Goal: Task Accomplishment & Management: Manage account settings

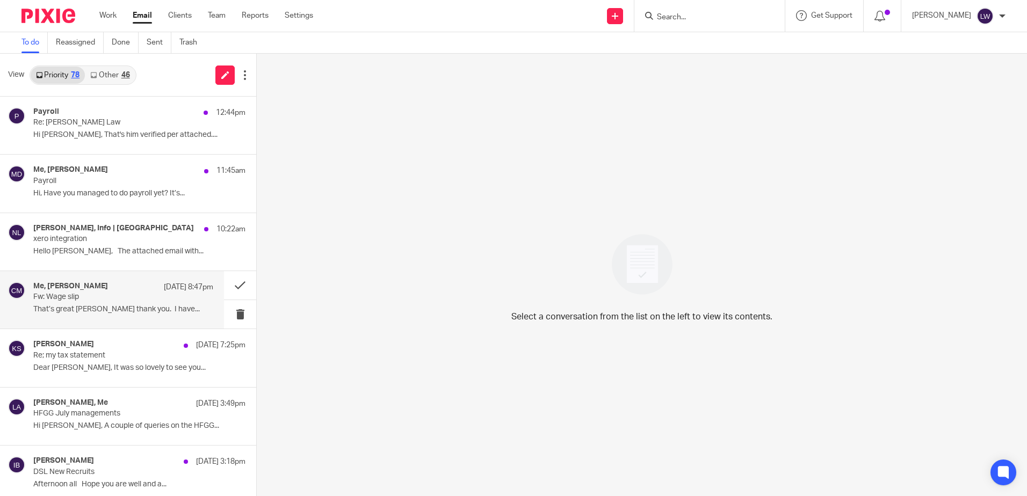
click at [110, 312] on p "That’s great [PERSON_NAME] thank you. I have..." at bounding box center [123, 309] width 180 height 9
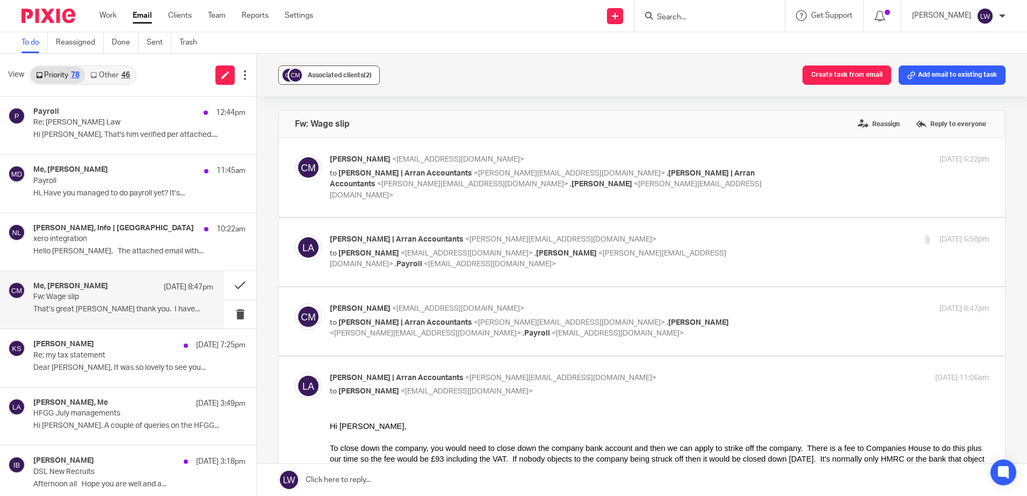
click at [326, 74] on span "Associated clients (2)" at bounding box center [340, 75] width 64 height 6
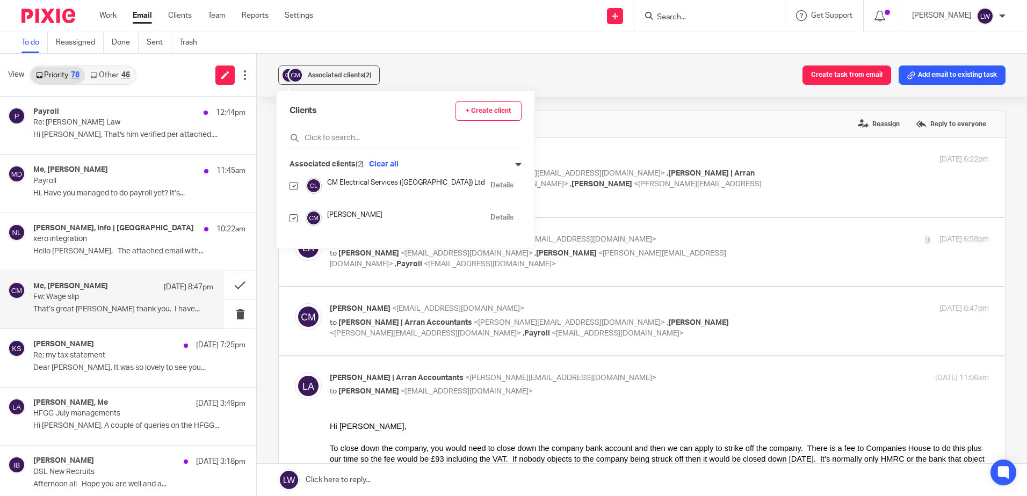
click at [294, 219] on input "checkbox" at bounding box center [293, 218] width 8 height 8
checkbox input "false"
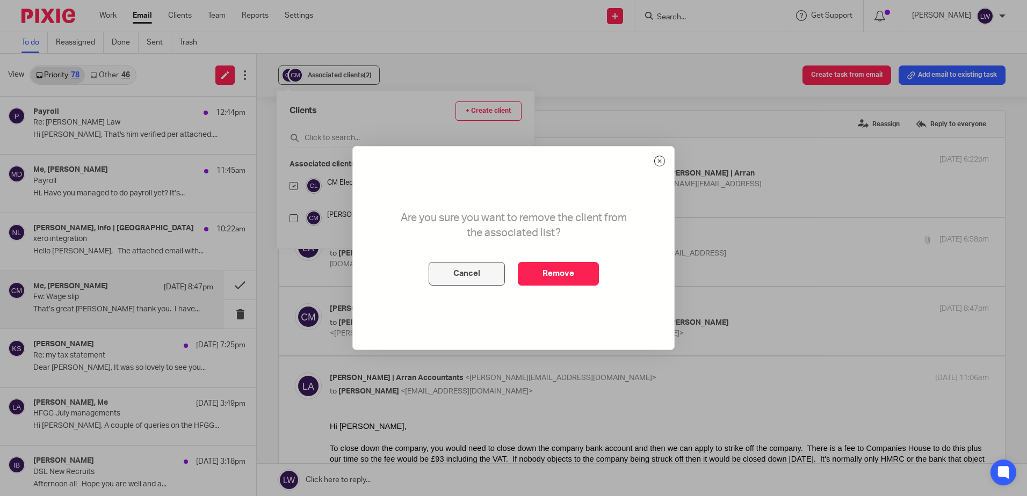
click at [475, 267] on button "Cancel" at bounding box center [466, 274] width 76 height 24
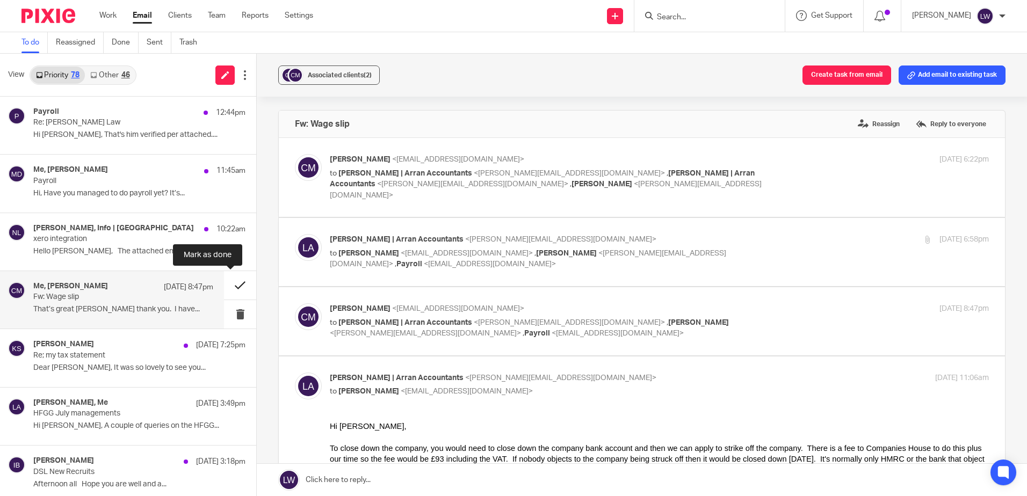
click at [224, 283] on button at bounding box center [240, 285] width 32 height 28
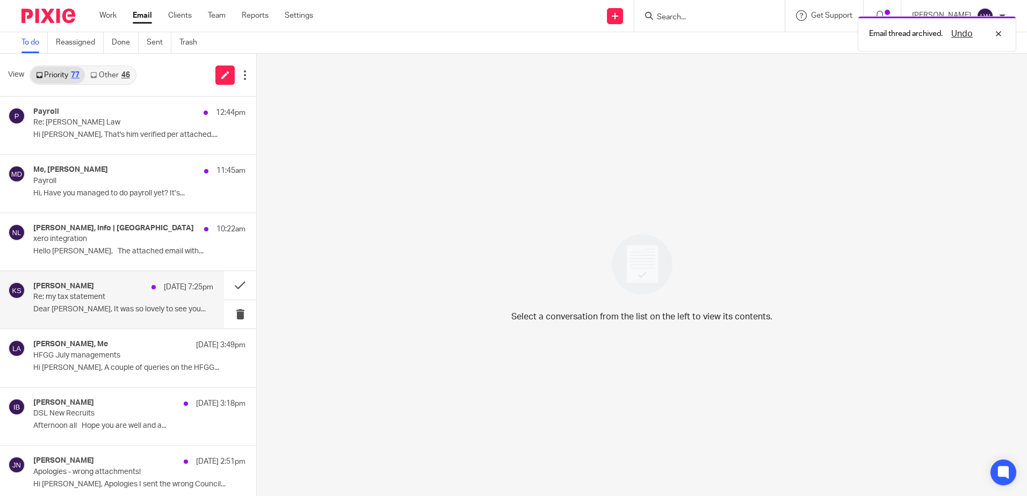
click at [85, 296] on p "Re; my tax statement" at bounding box center [105, 297] width 144 height 9
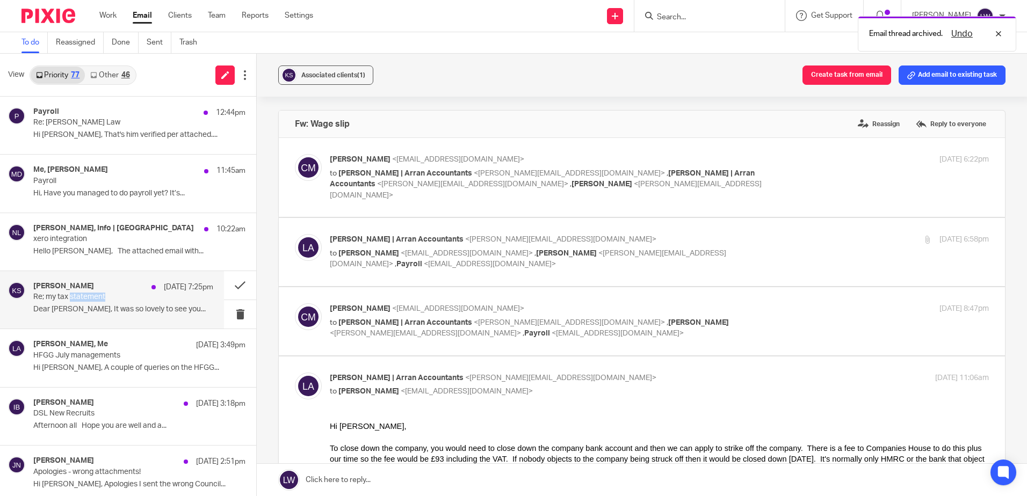
click at [85, 296] on p "Re; my tax statement" at bounding box center [105, 297] width 144 height 9
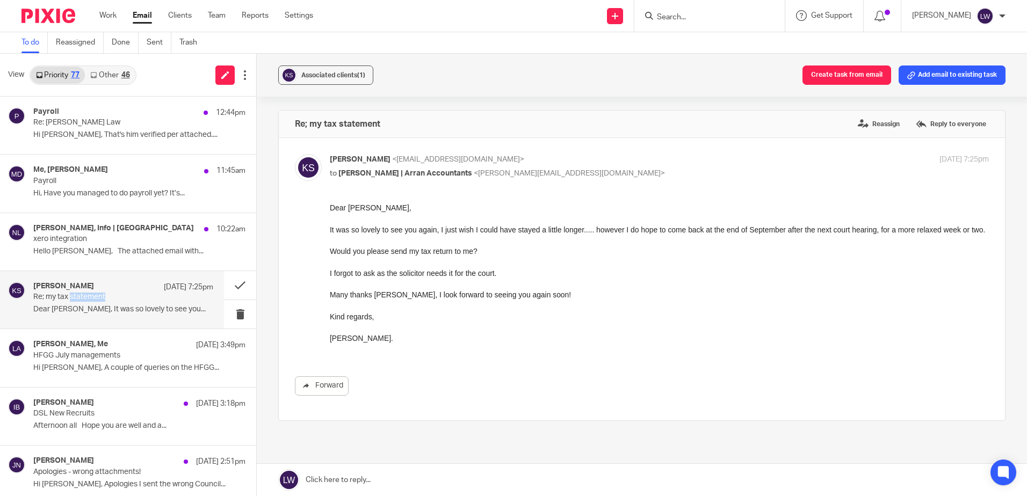
click at [103, 71] on link "Other 46" at bounding box center [110, 75] width 50 height 17
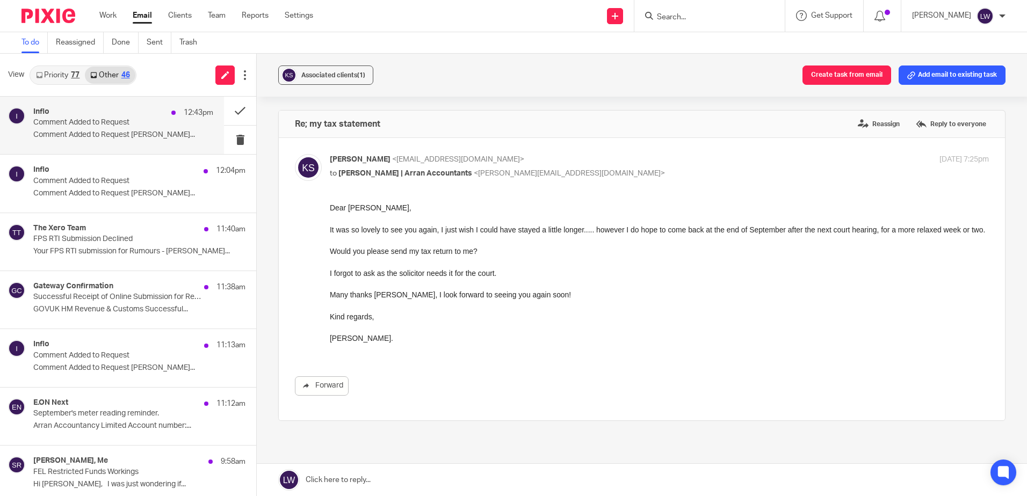
click at [92, 120] on p "Comment Added to Request" at bounding box center [105, 122] width 144 height 9
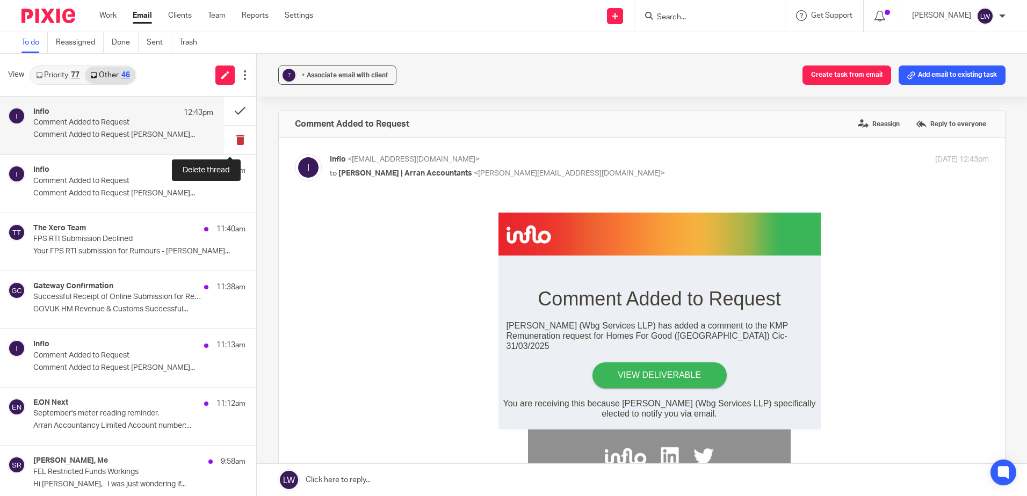
click at [228, 141] on button at bounding box center [240, 140] width 32 height 28
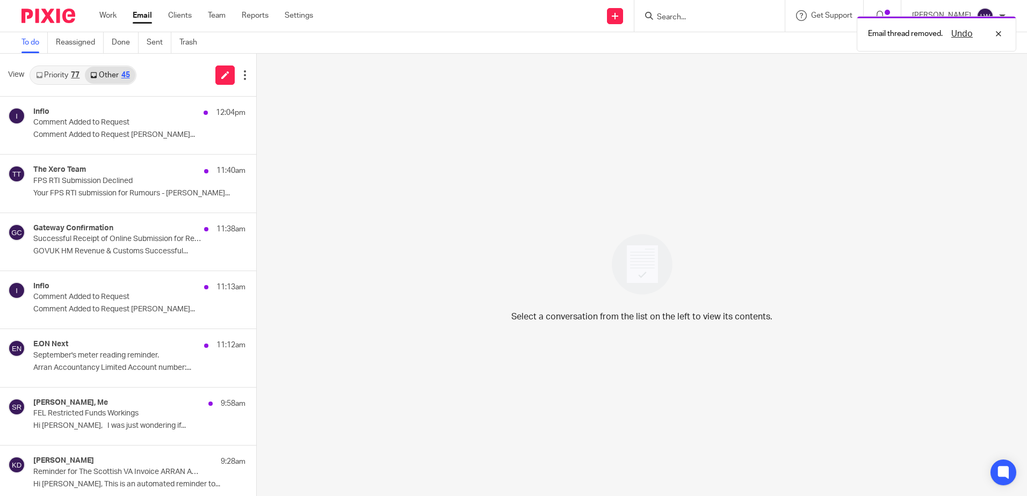
click at [129, 135] on p "Comment Added to Request Alex Bowie-Miller..." at bounding box center [139, 134] width 212 height 9
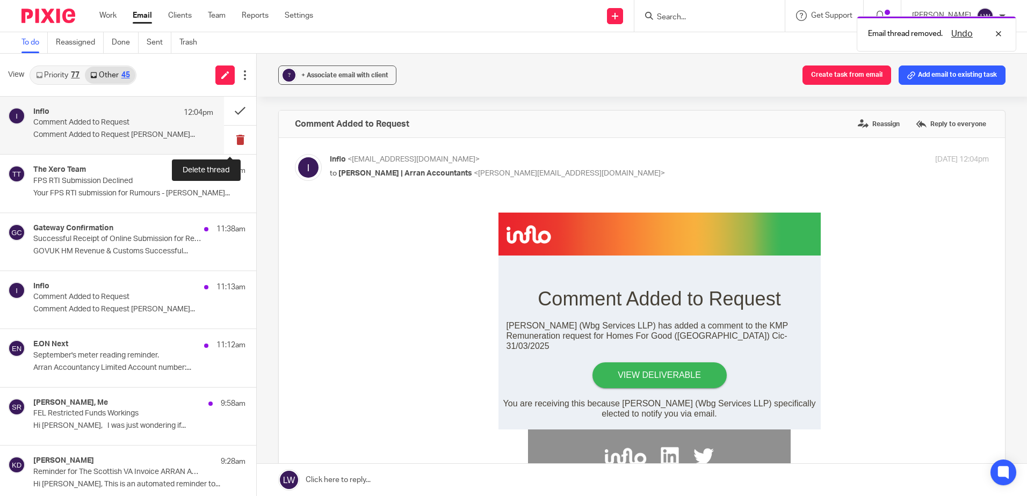
click at [230, 137] on button at bounding box center [240, 140] width 32 height 28
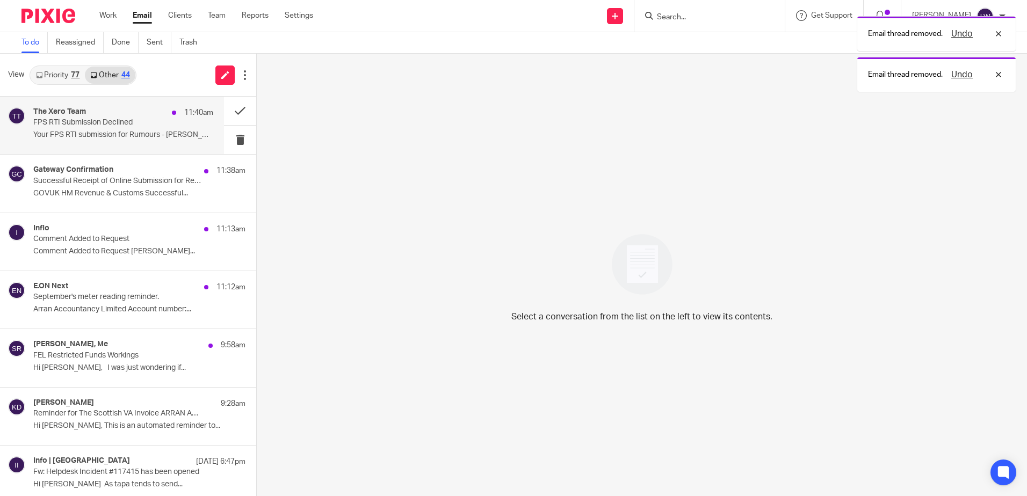
click at [140, 136] on p "Your FPS RTI submission for Rumours - Lewis..." at bounding box center [123, 134] width 180 height 9
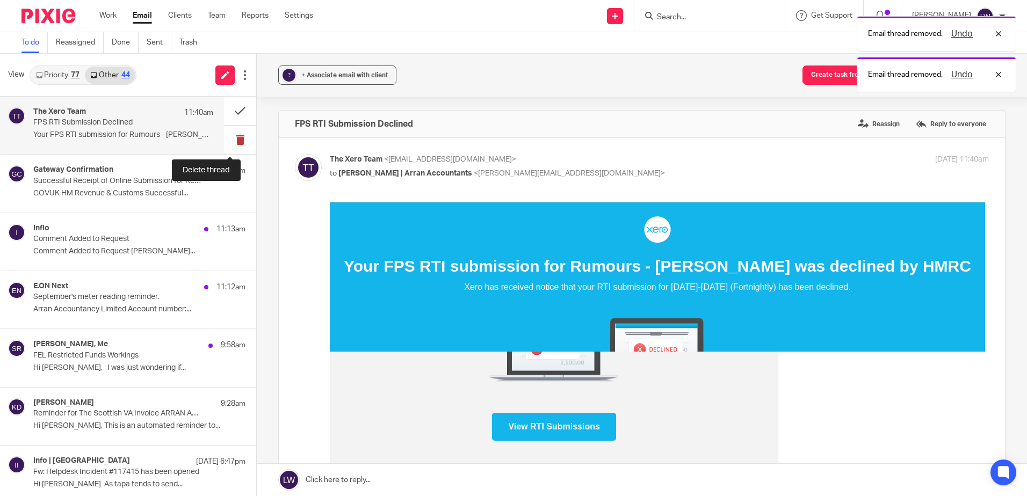
click at [224, 138] on button at bounding box center [240, 140] width 32 height 28
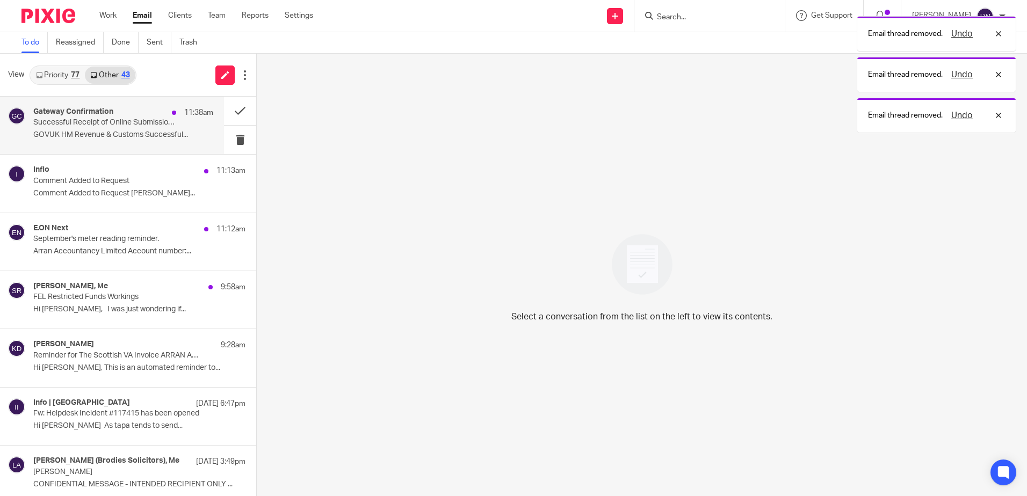
click at [139, 127] on p "Successful Receipt of Online Submission for Reference 961/VA32419" at bounding box center [105, 122] width 144 height 9
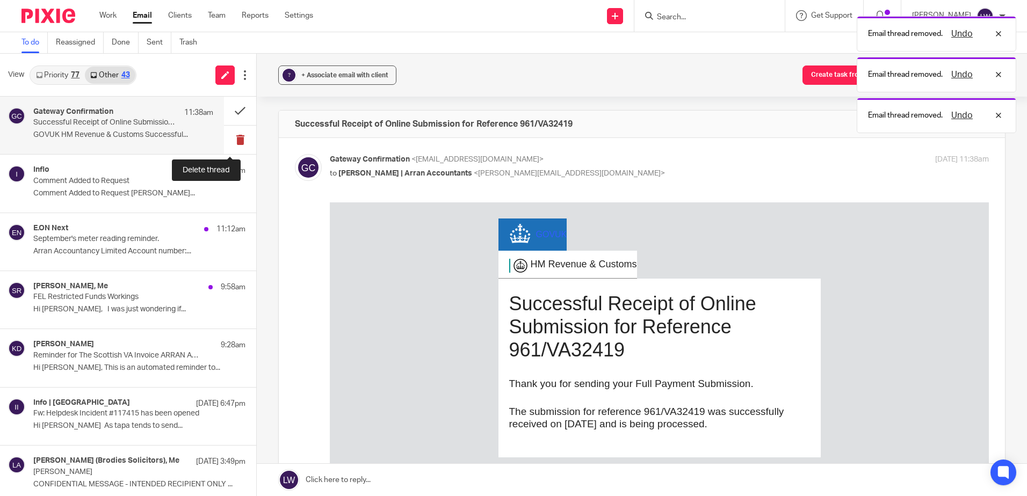
click at [233, 140] on button at bounding box center [240, 140] width 32 height 28
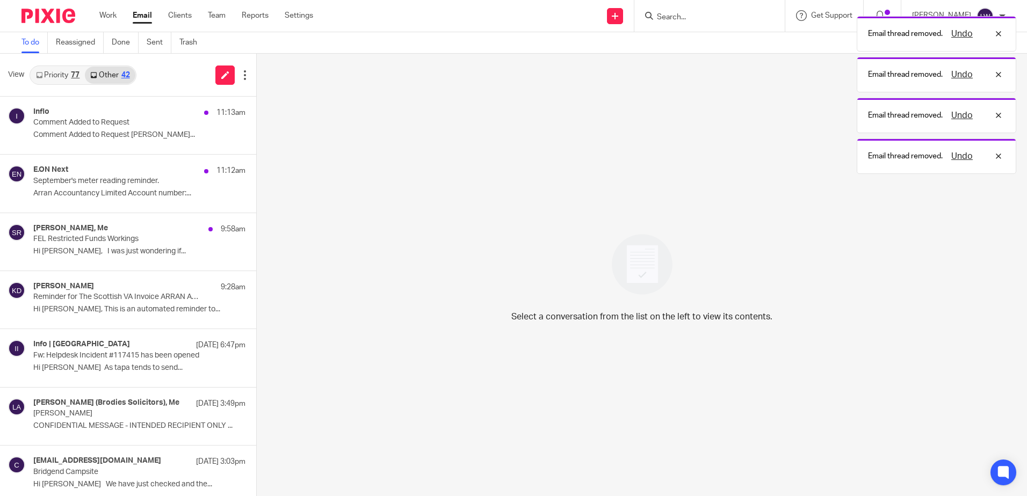
click at [114, 140] on p "Comment Added to Request Alex Bowie-Miller..." at bounding box center [139, 134] width 212 height 9
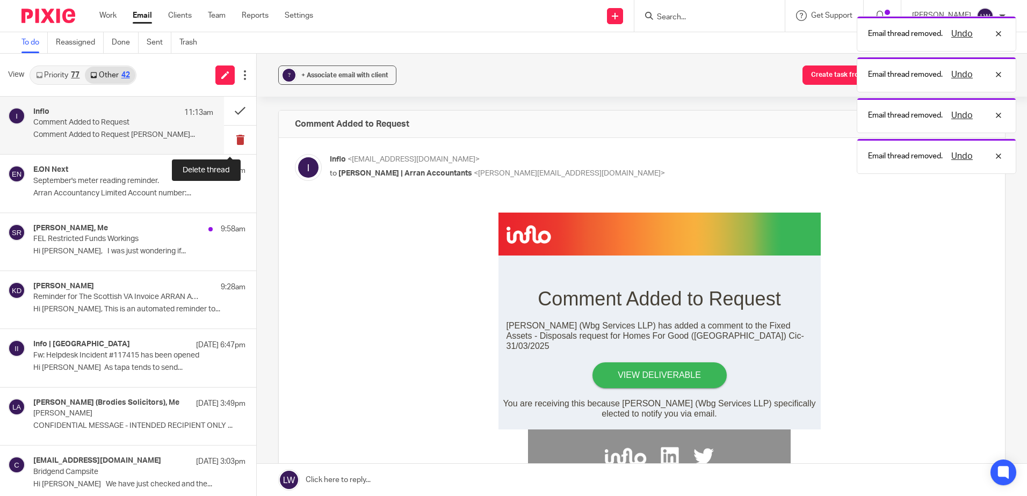
click at [229, 139] on button at bounding box center [240, 140] width 32 height 28
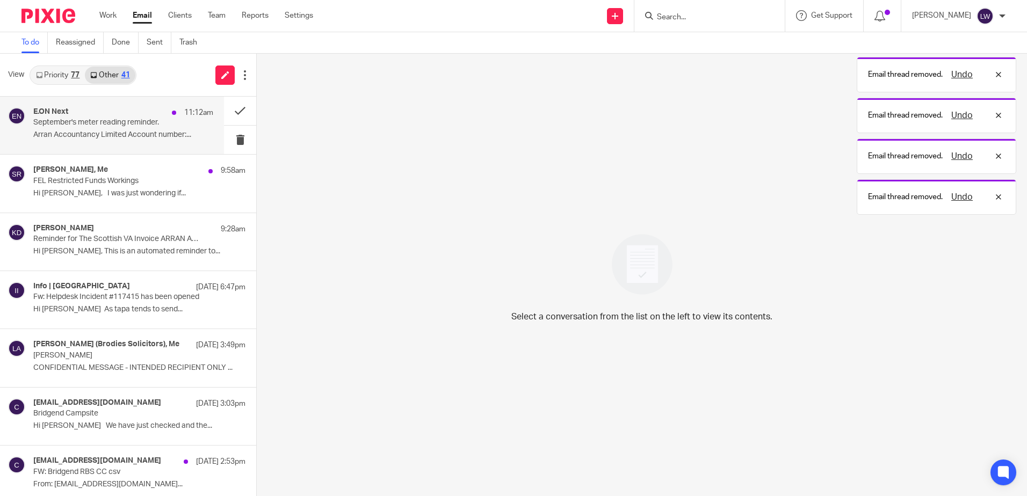
click at [154, 139] on p "Arran Accountancy Limited Account number:..." at bounding box center [123, 134] width 180 height 9
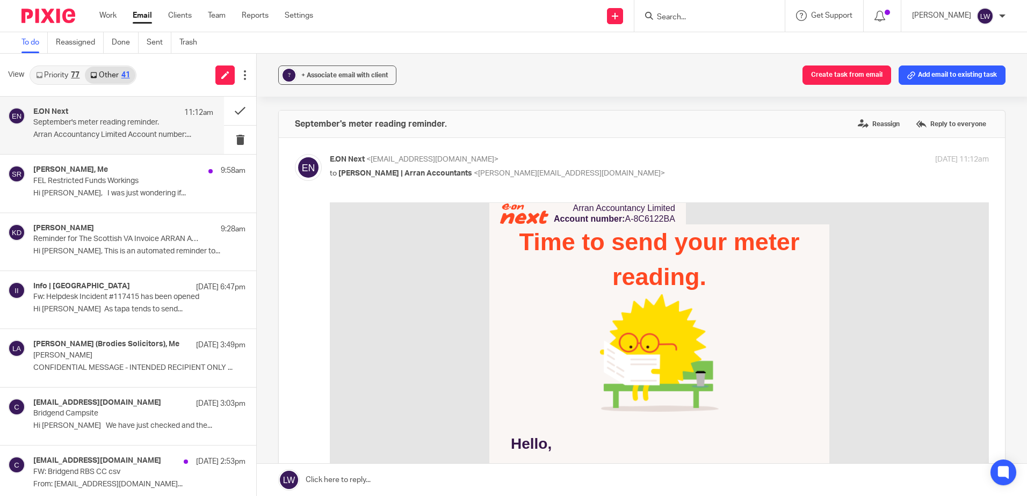
click at [75, 75] on div "77" at bounding box center [75, 75] width 9 height 8
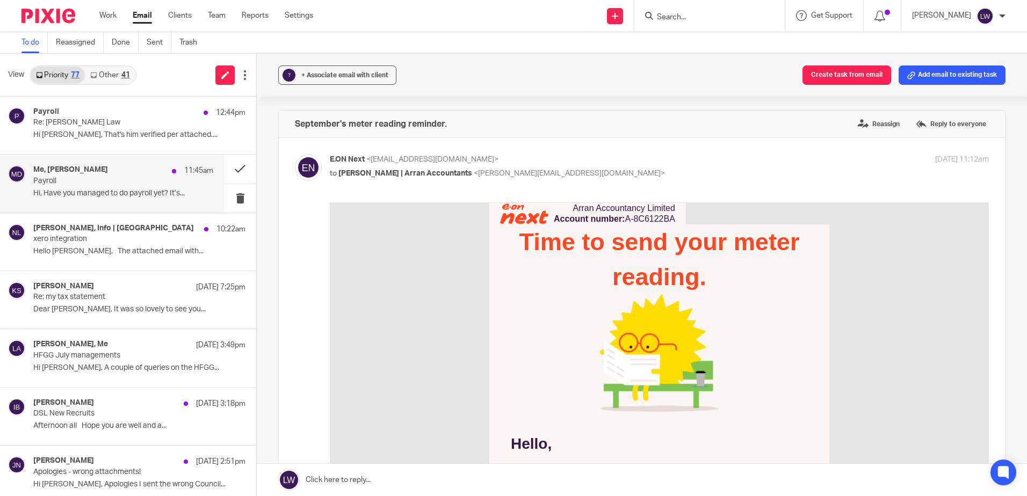
click at [81, 187] on div "Me, Mary Dobson 11:45am Payroll Hi, Have you managed to do payroll yet? It’s..." at bounding box center [123, 183] width 180 height 36
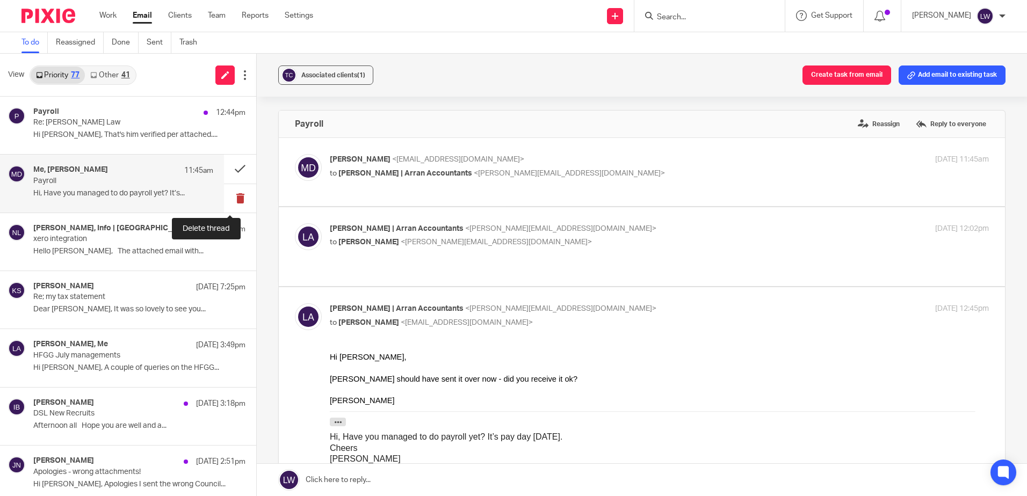
click at [226, 197] on button at bounding box center [240, 198] width 32 height 28
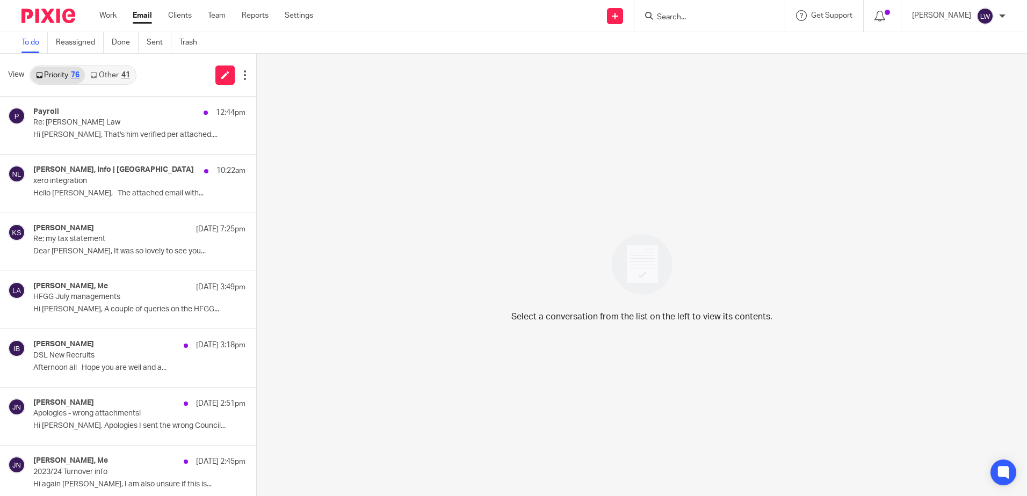
click at [724, 22] on input "Search" at bounding box center [704, 18] width 97 height 10
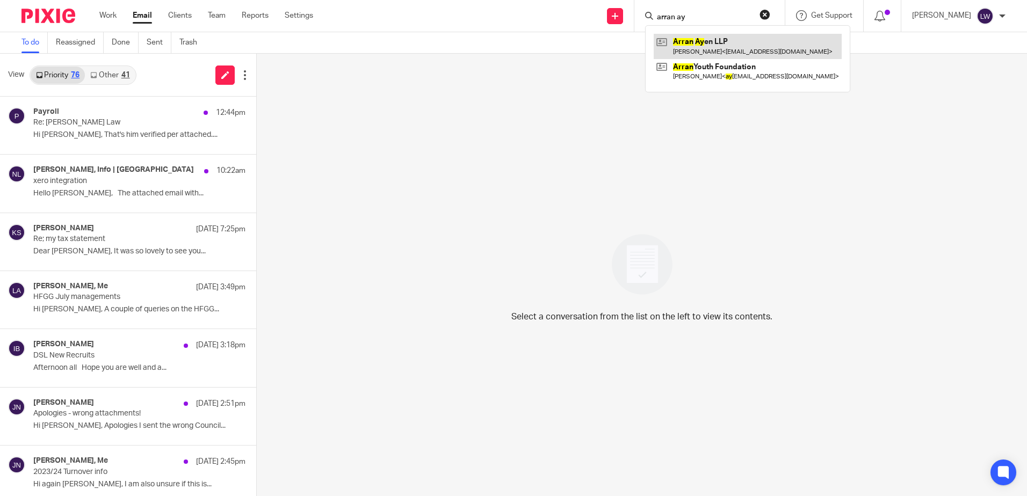
type input "arran ay"
click at [712, 48] on link at bounding box center [747, 46] width 188 height 25
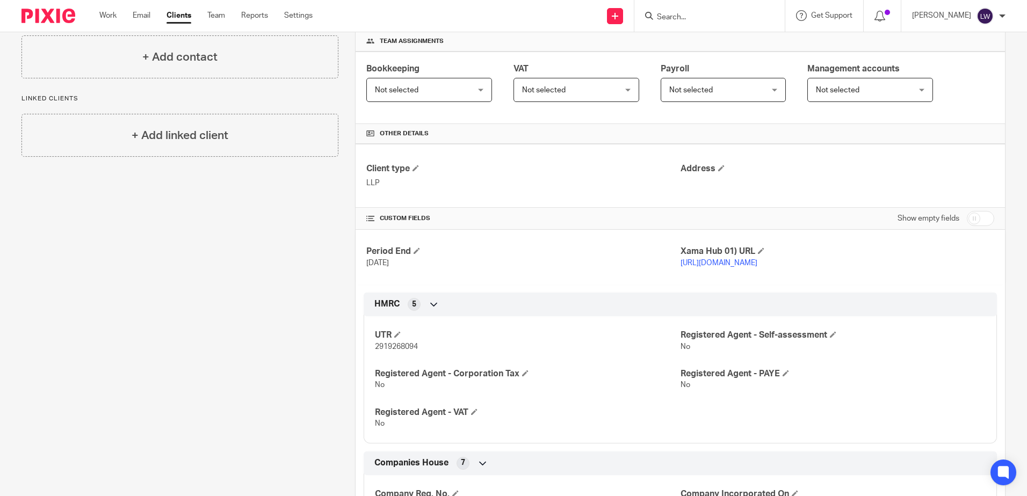
scroll to position [215, 0]
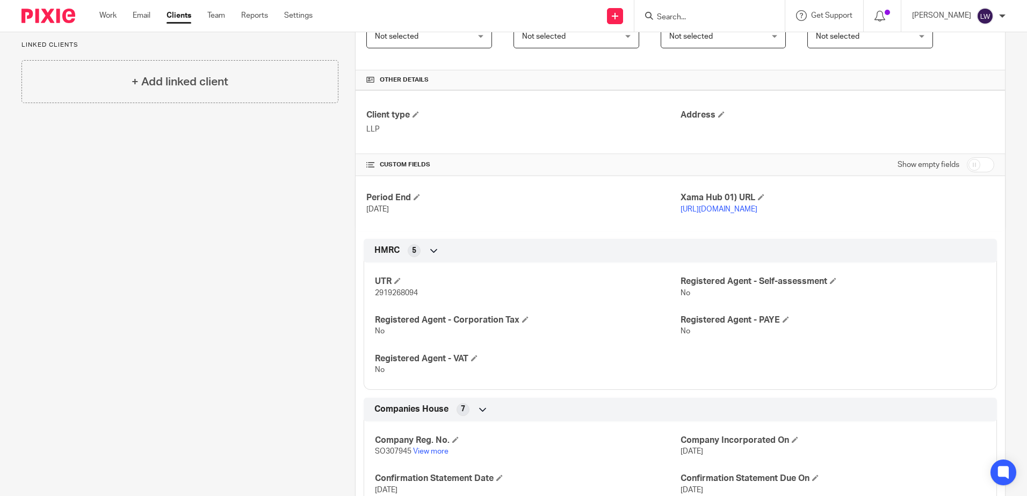
click at [145, 23] on div "Work Email Clients Team Reports Settings Work Email Clients Team Reports Settin…" at bounding box center [209, 16] width 240 height 32
click at [144, 19] on link "Email" at bounding box center [142, 15] width 18 height 11
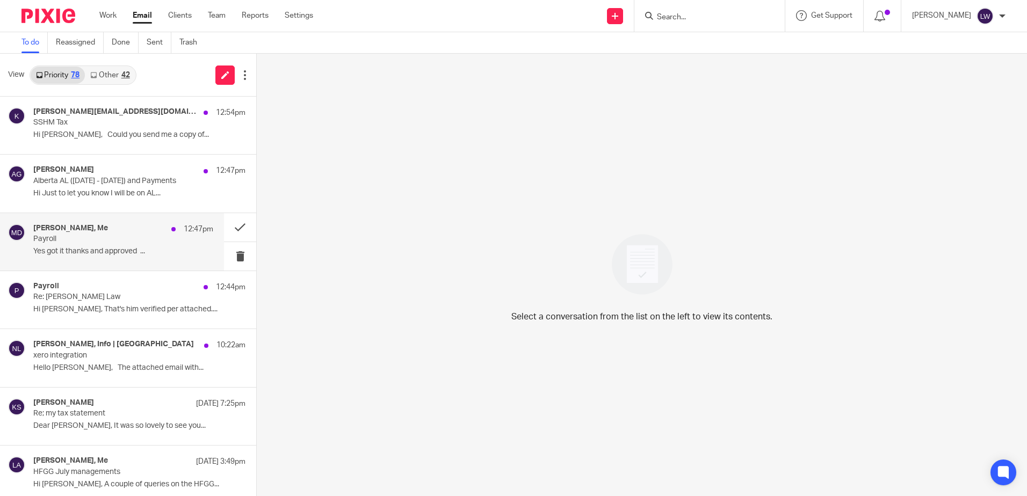
drag, startPoint x: 101, startPoint y: 250, endPoint x: 131, endPoint y: 257, distance: 30.9
click at [101, 250] on p "Yes got it thanks and approved ..." at bounding box center [123, 251] width 180 height 9
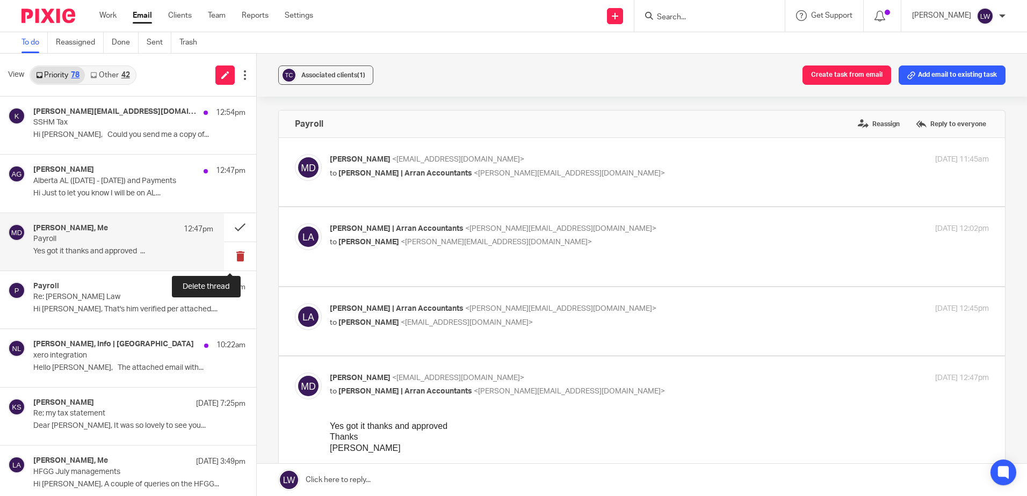
click at [229, 260] on button at bounding box center [240, 256] width 32 height 28
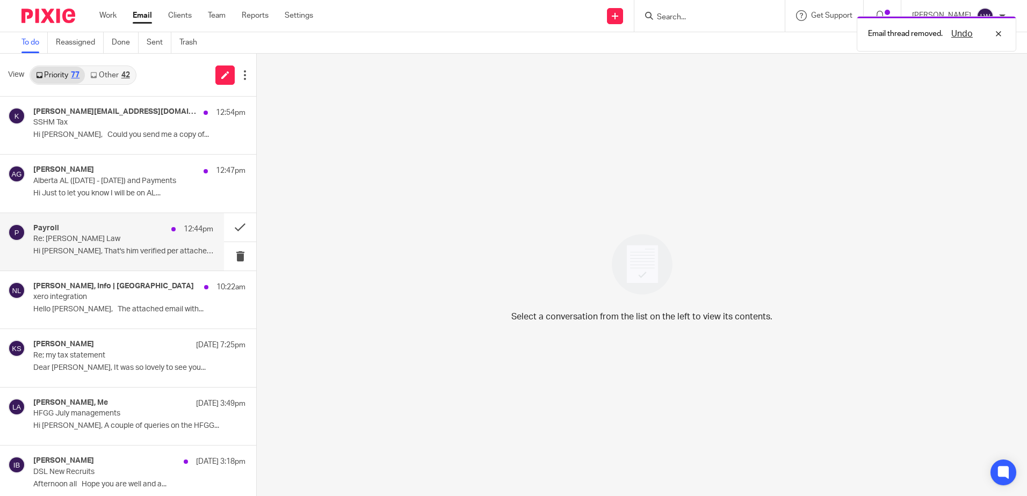
click at [97, 258] on div "Payroll 12:44pm Re: Kerr Law Hi Jamie, That's him verified per attached...." at bounding box center [123, 242] width 180 height 36
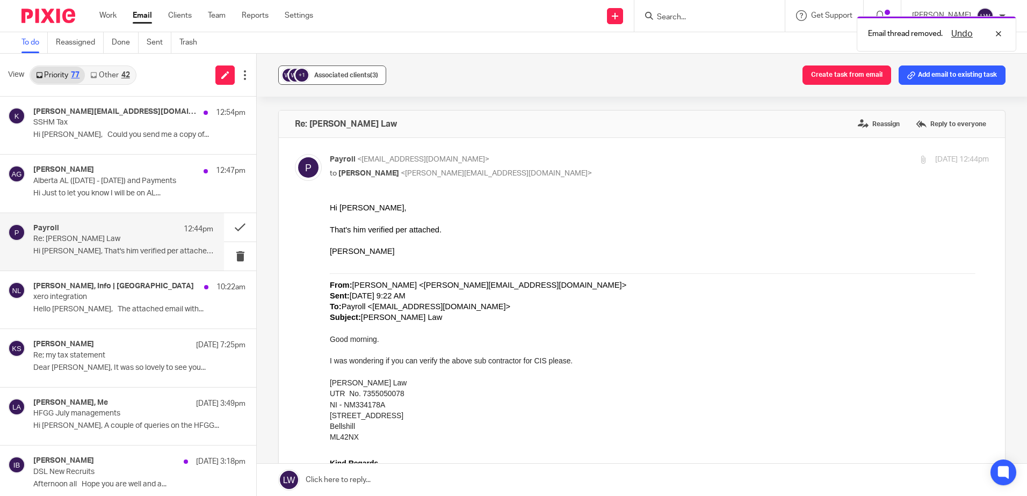
click at [324, 76] on span "Associated clients (3)" at bounding box center [346, 75] width 64 height 6
click at [479, 74] on div "+1 Associated clients (3) Create task from email Add email to existing task" at bounding box center [642, 75] width 770 height 43
click at [228, 255] on button at bounding box center [240, 256] width 32 height 28
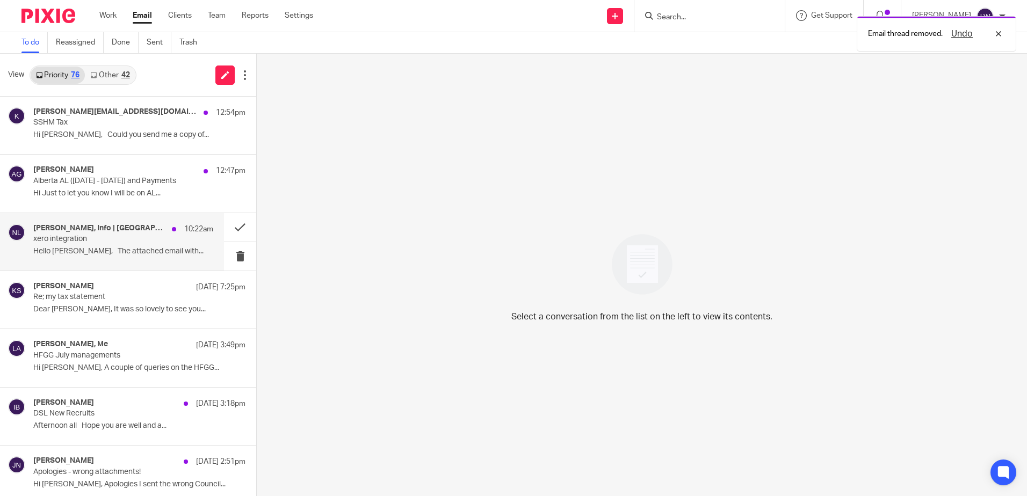
click at [99, 256] on p "Hello Peter, The attached email with..." at bounding box center [123, 251] width 180 height 9
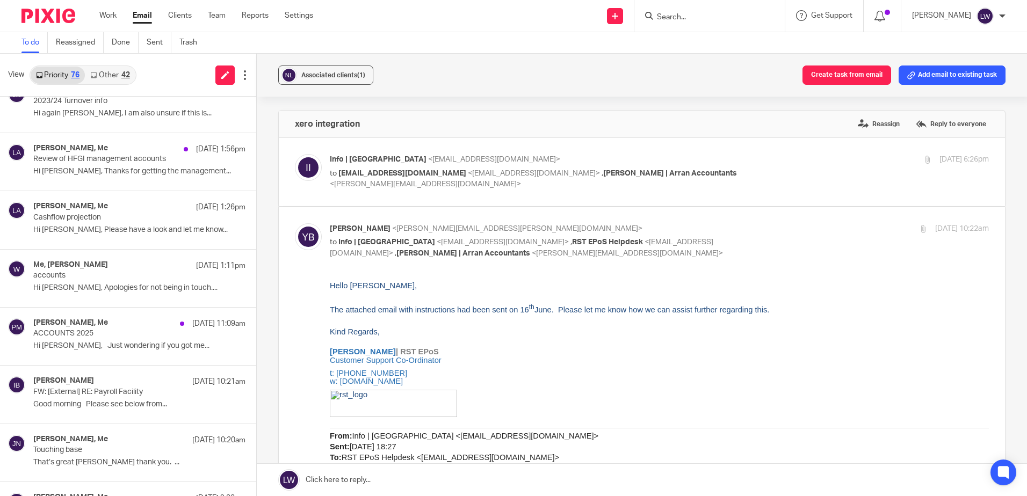
scroll to position [430, 0]
click at [122, 231] on p "Hi Lorna, Please have a look and let me know..." at bounding box center [123, 229] width 180 height 9
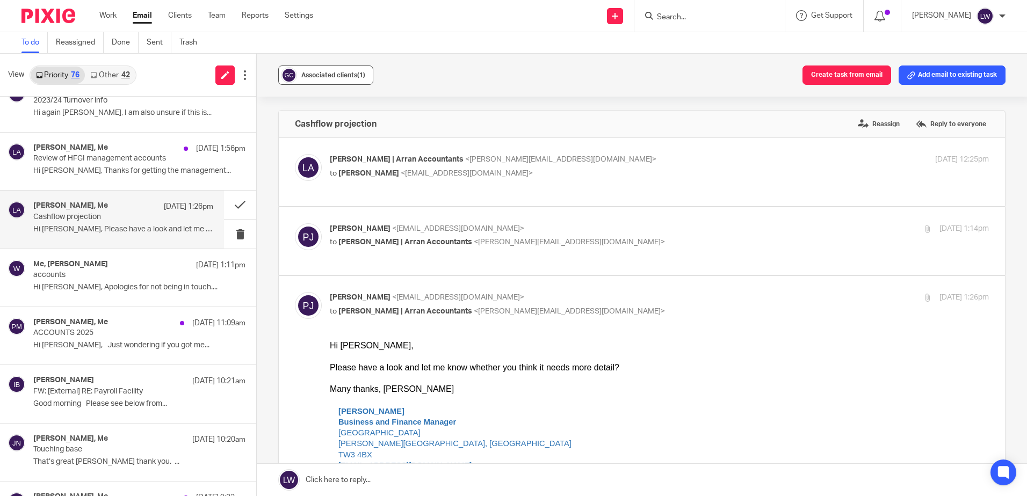
scroll to position [0, 0]
click at [230, 203] on button at bounding box center [240, 205] width 32 height 28
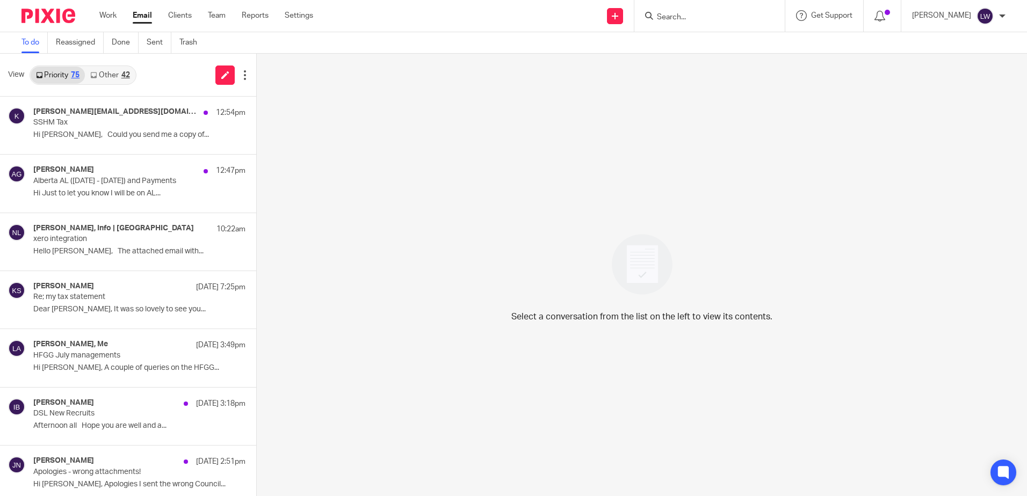
click at [100, 81] on link "Other 42" at bounding box center [110, 75] width 50 height 17
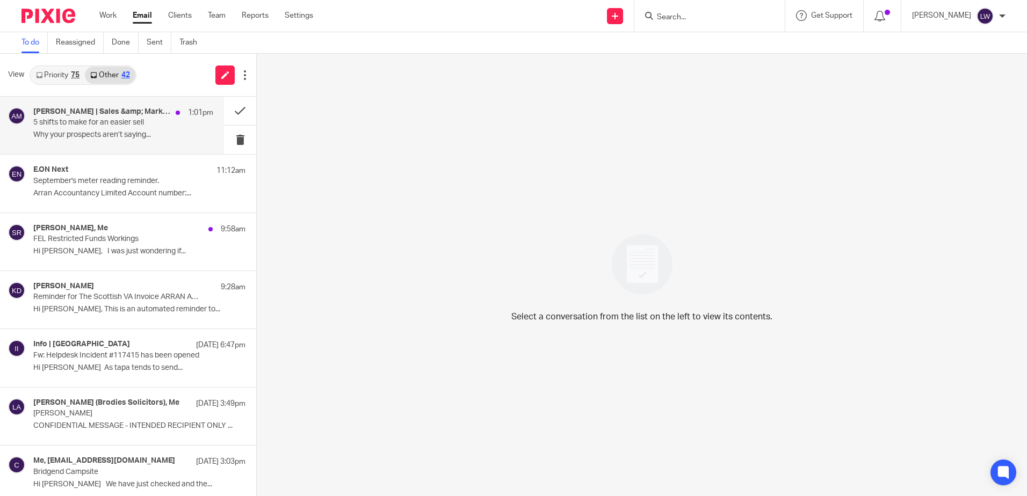
click at [93, 133] on p "Why your prospects aren’t saying..." at bounding box center [123, 134] width 180 height 9
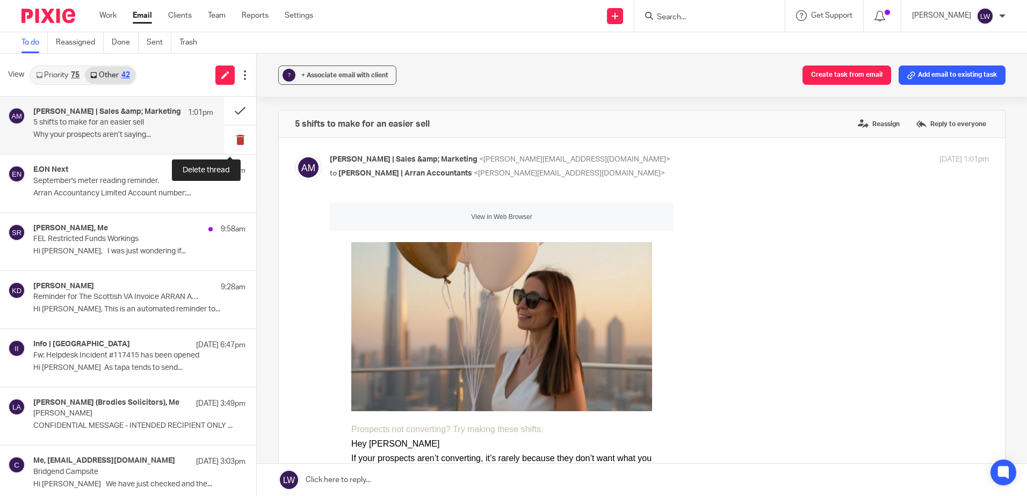
click at [226, 140] on button at bounding box center [240, 140] width 32 height 28
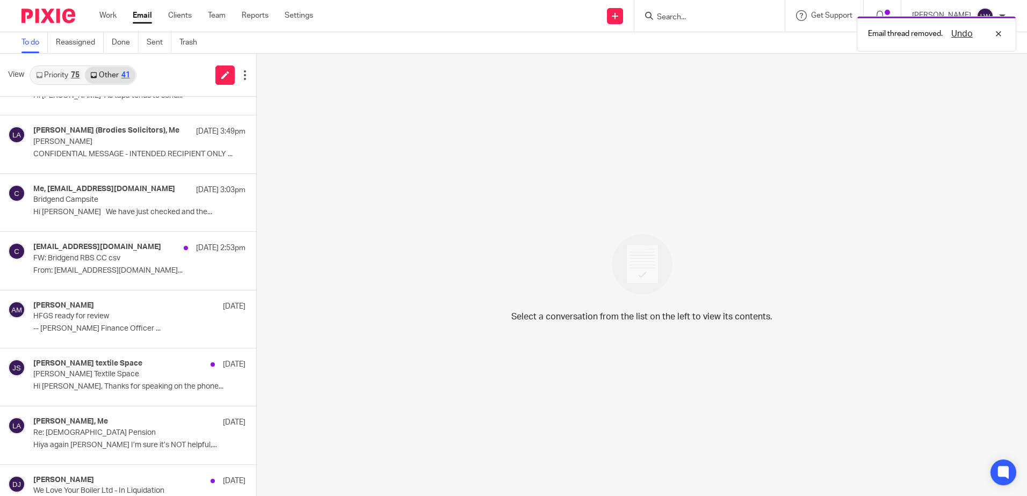
scroll to position [215, 0]
click at [86, 205] on div "Me, camp@bridgend.info 26 Aug 3:03pm Bridgend Campsite Hi Lorna We have just ch…" at bounding box center [123, 202] width 180 height 36
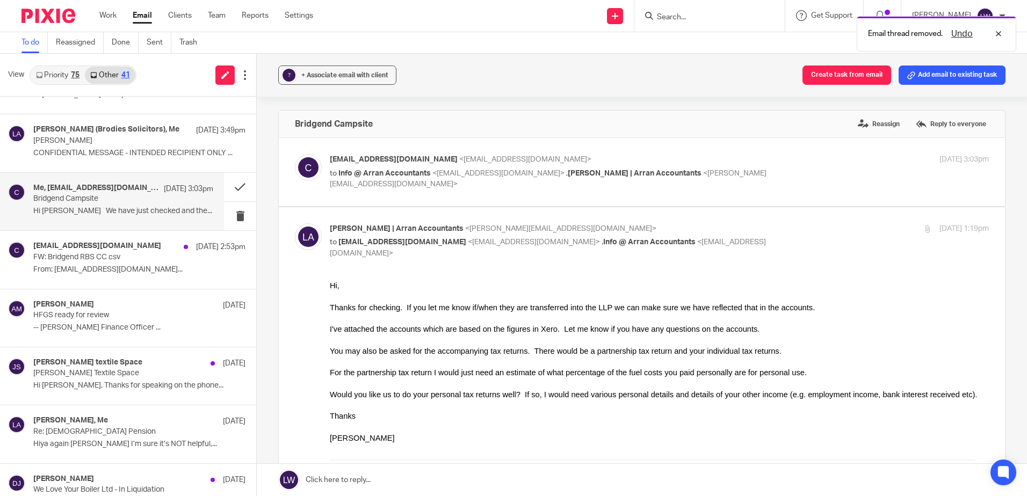
scroll to position [0, 0]
click at [334, 74] on span "+ Associate email with client" at bounding box center [344, 75] width 87 height 6
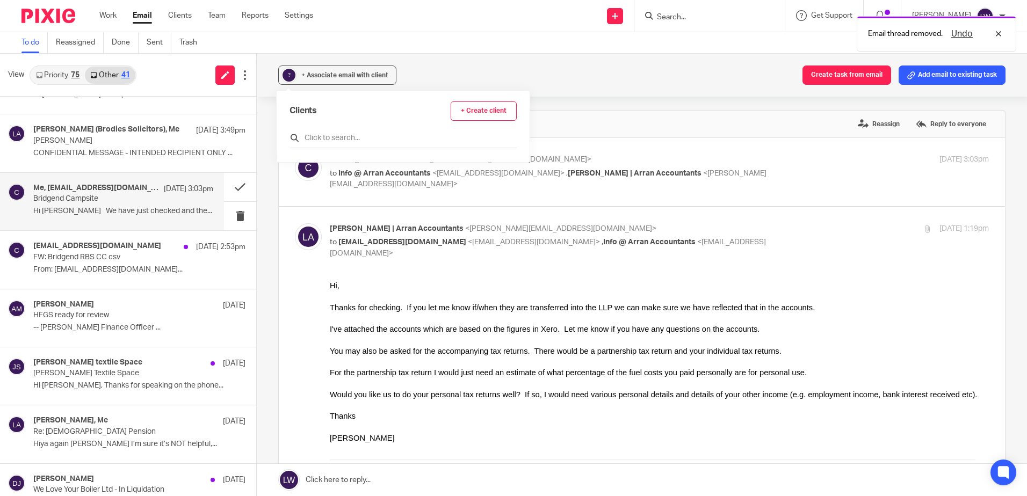
click at [336, 136] on input "text" at bounding box center [402, 138] width 227 height 11
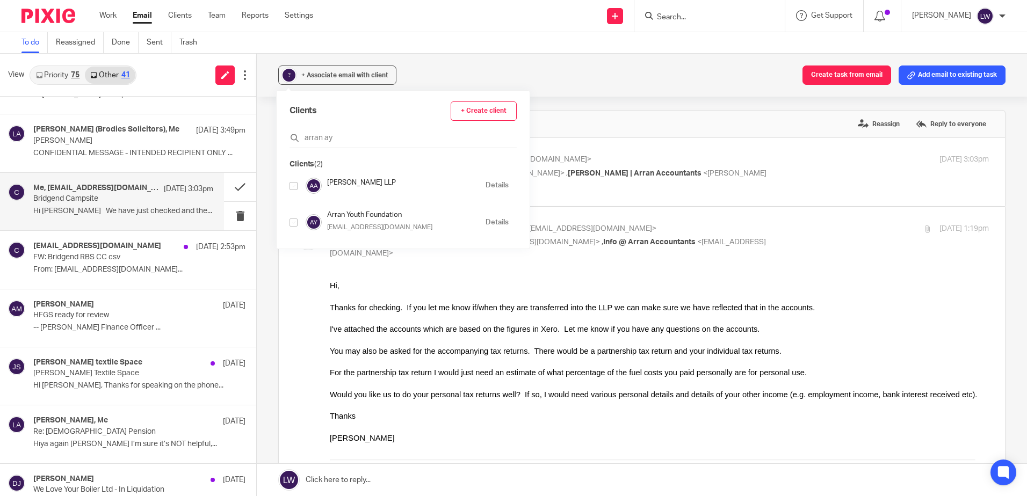
type input "arran ay"
click at [296, 187] on input "checkbox" at bounding box center [293, 186] width 8 height 8
checkbox input "true"
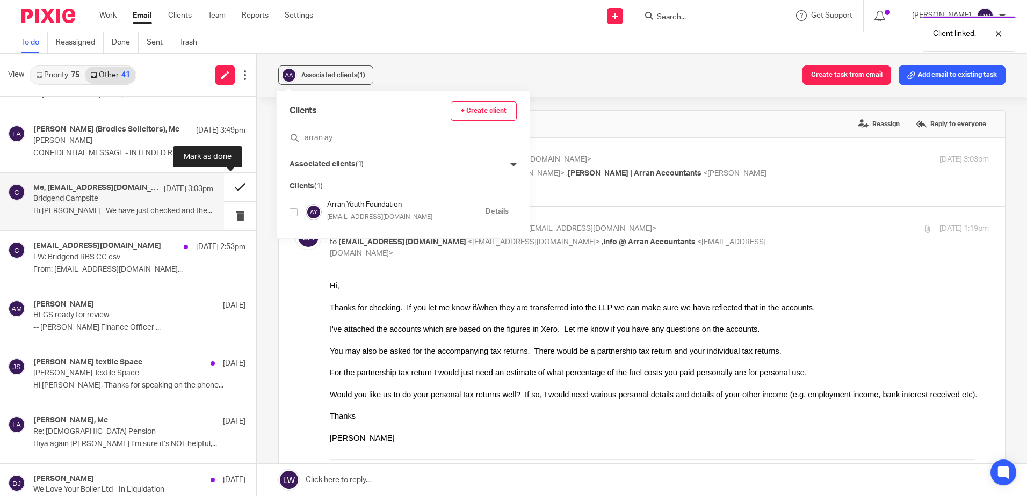
click at [232, 184] on button at bounding box center [240, 187] width 32 height 28
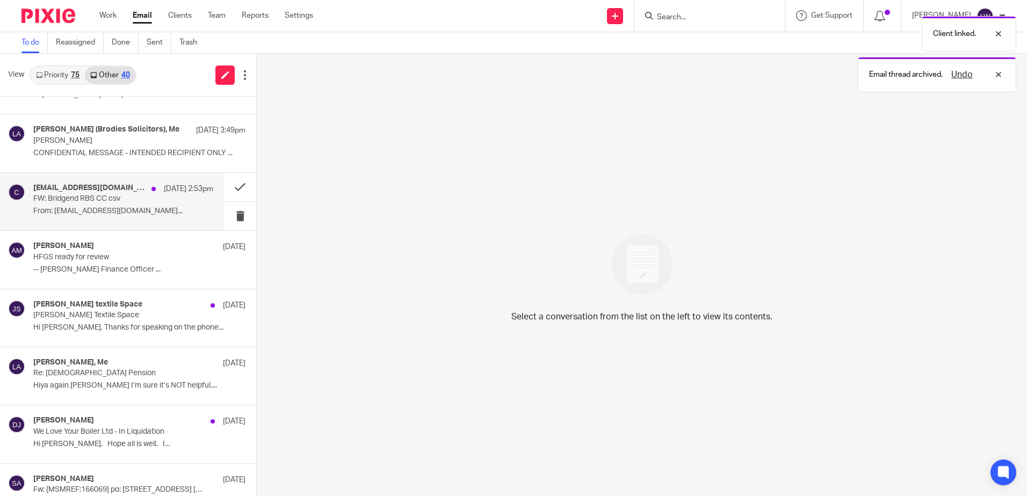
click at [78, 212] on p "From: camp@bridgend.info..." at bounding box center [123, 211] width 180 height 9
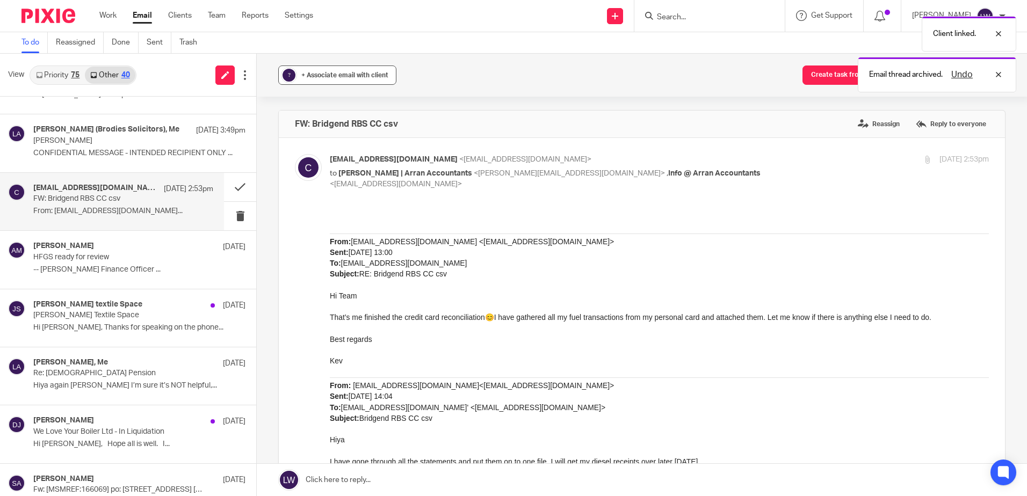
click at [331, 72] on span "+ Associate email with client" at bounding box center [344, 75] width 87 height 6
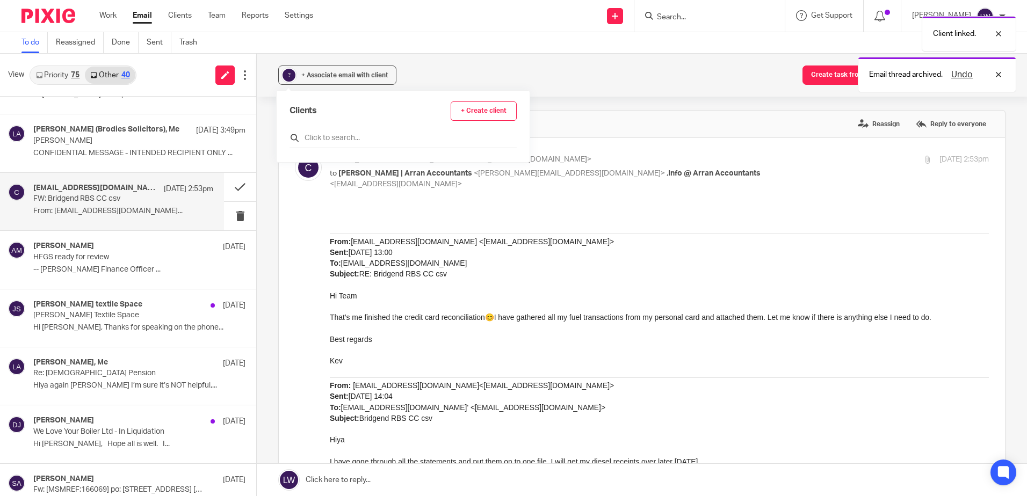
click at [320, 139] on input "text" at bounding box center [402, 138] width 227 height 11
type input "arran aye"
click at [292, 185] on input "checkbox" at bounding box center [293, 186] width 8 height 8
checkbox input "true"
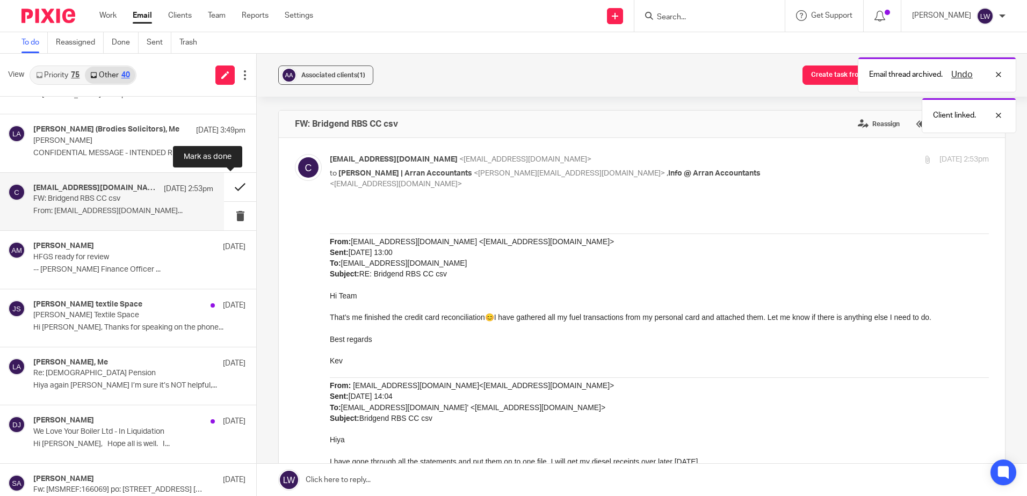
click at [225, 187] on button at bounding box center [240, 187] width 32 height 28
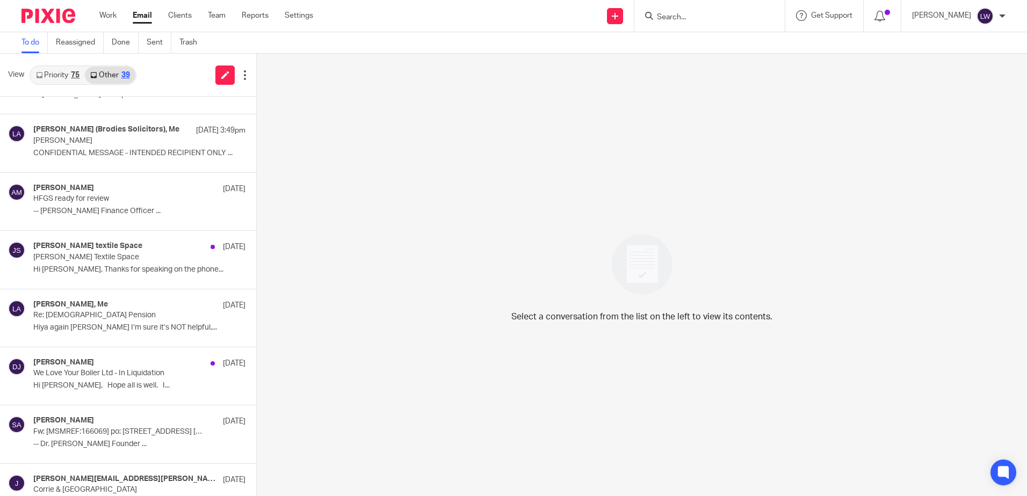
click at [714, 16] on input "Search" at bounding box center [704, 18] width 97 height 10
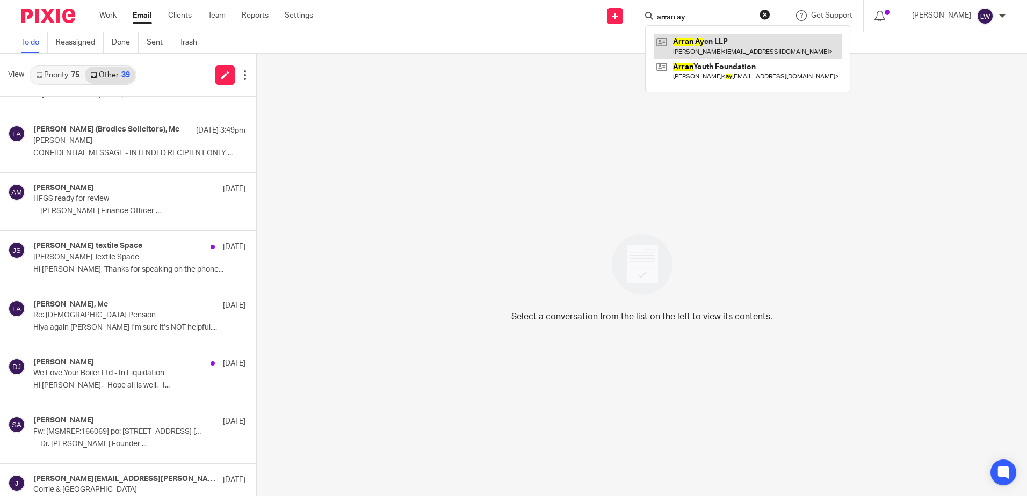
type input "arran ay"
click at [707, 51] on link at bounding box center [747, 46] width 188 height 25
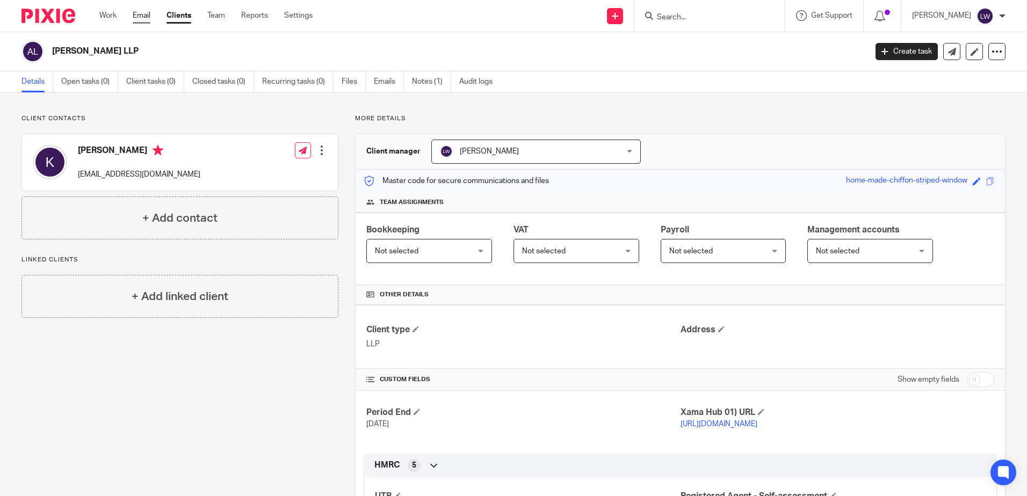
click at [141, 11] on link "Email" at bounding box center [142, 15] width 18 height 11
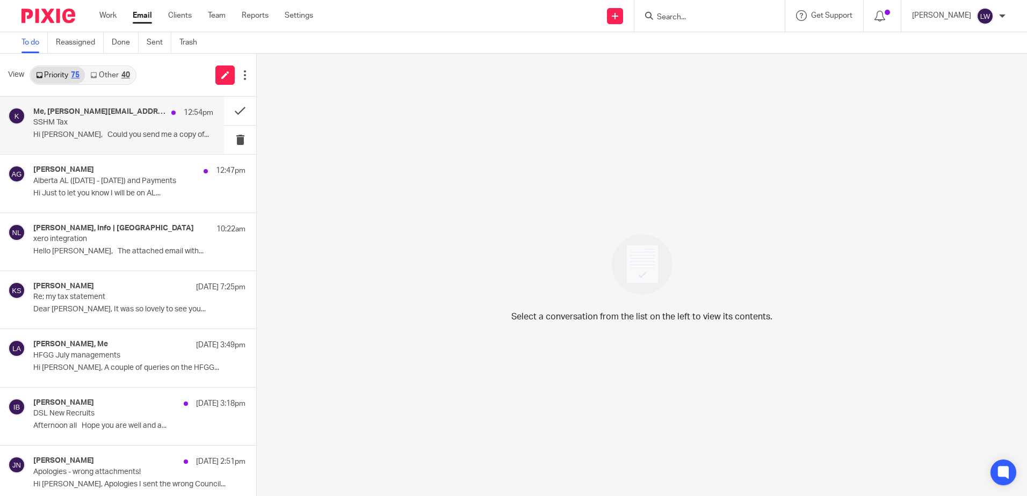
click at [108, 127] on p "SSHM Tax" at bounding box center [105, 122] width 144 height 9
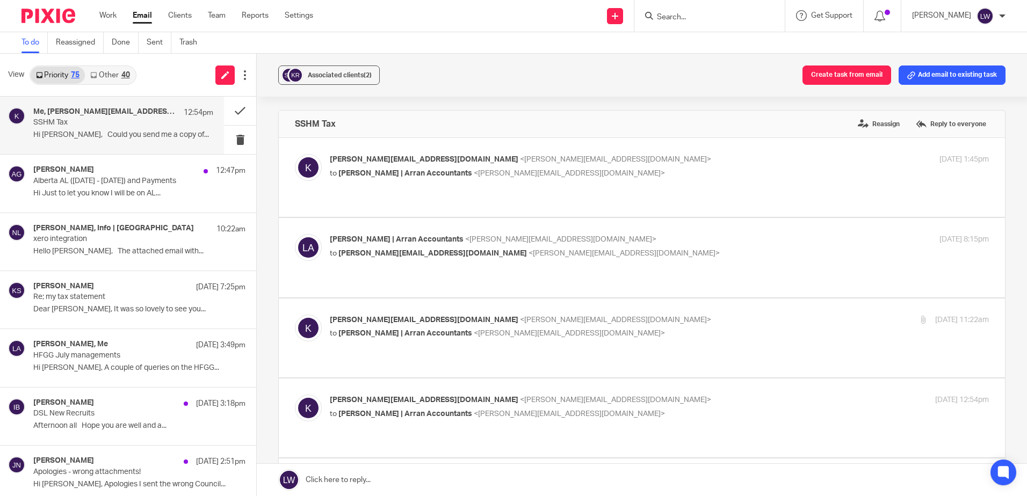
scroll to position [215, 0]
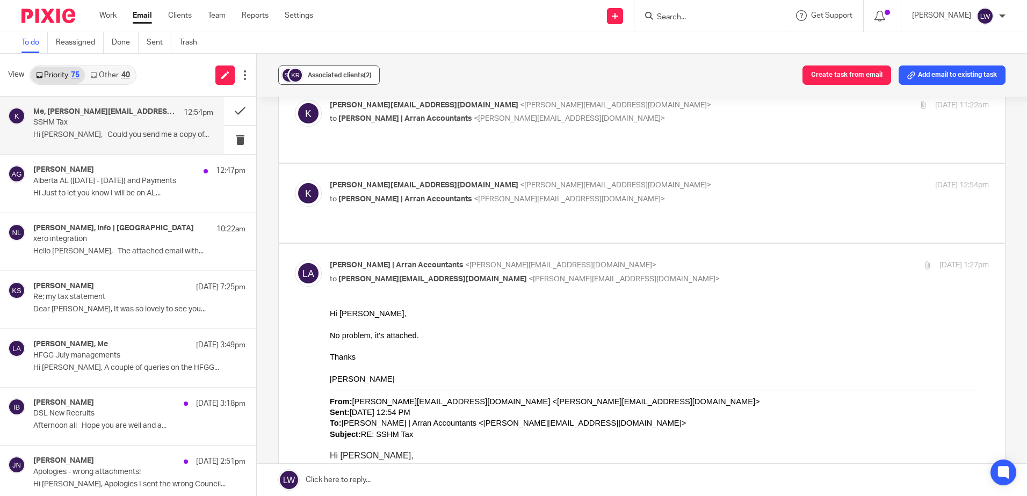
click at [315, 77] on span "Associated clients (2)" at bounding box center [340, 75] width 64 height 6
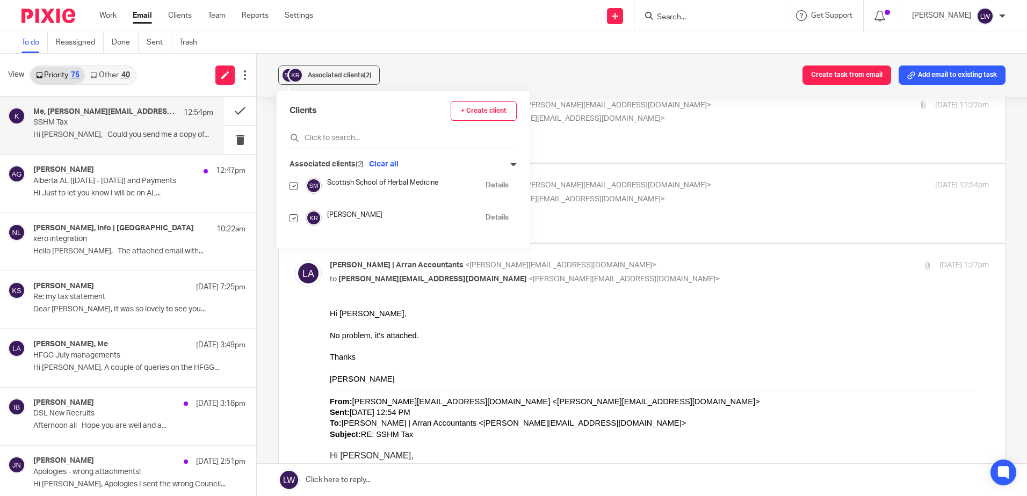
click at [294, 184] on input "checkbox" at bounding box center [293, 186] width 8 height 8
checkbox input "false"
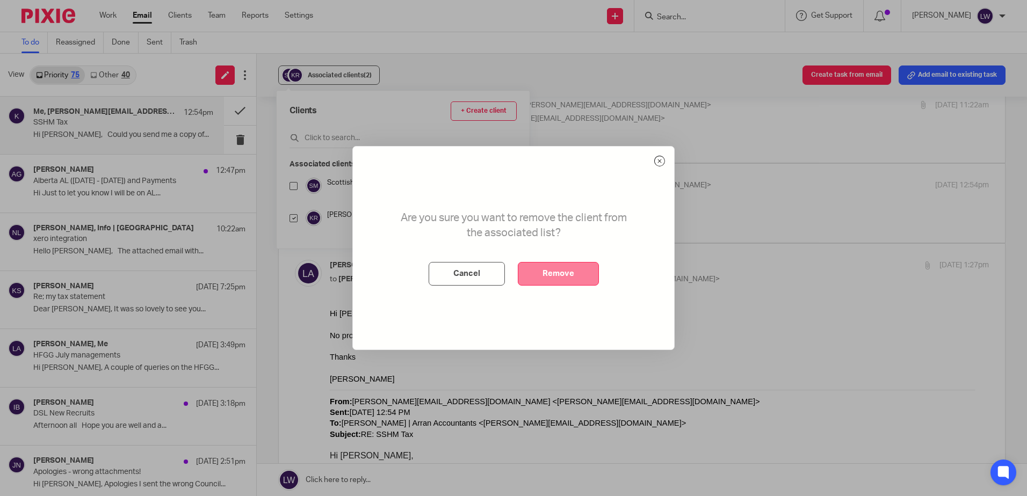
click at [568, 266] on button "Remove" at bounding box center [558, 274] width 81 height 24
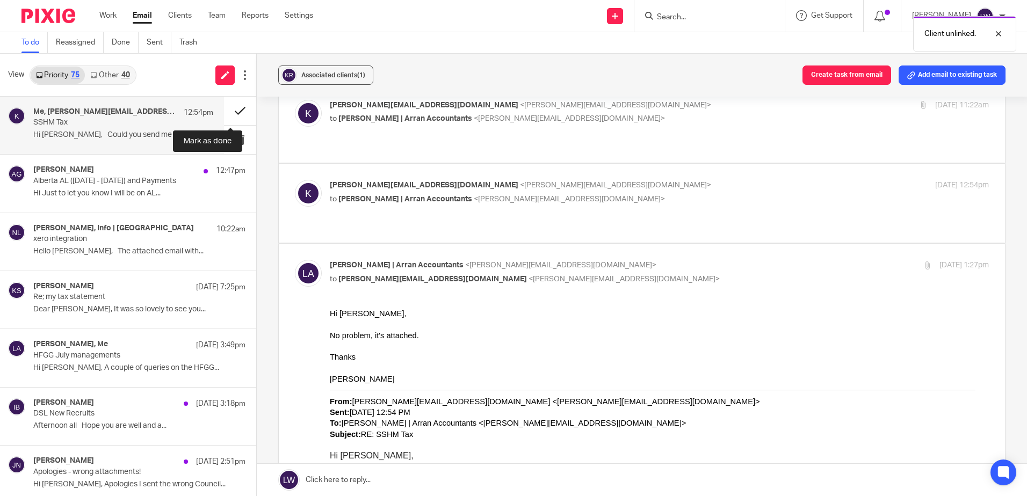
click at [229, 108] on button at bounding box center [240, 111] width 32 height 28
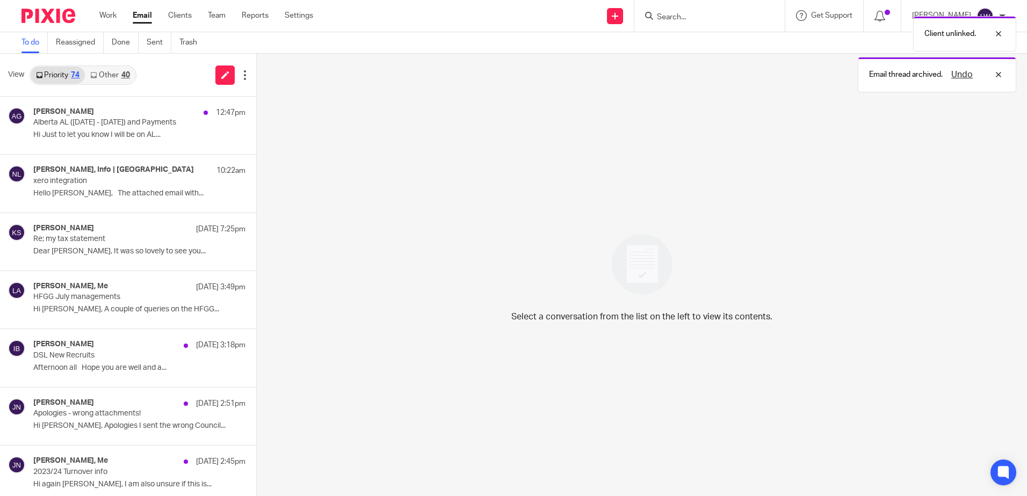
click at [124, 77] on div "40" at bounding box center [125, 75] width 9 height 8
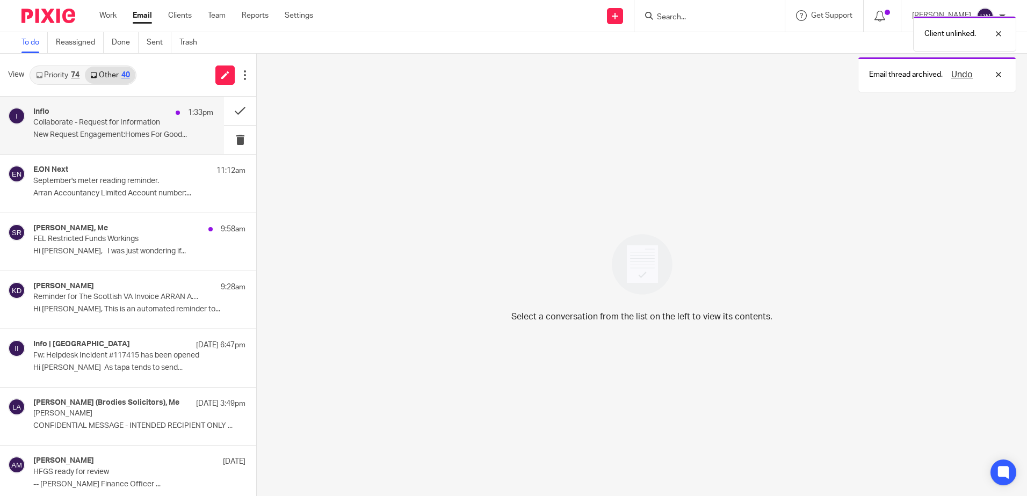
click at [118, 114] on div "Inflo 1:33pm" at bounding box center [123, 112] width 180 height 11
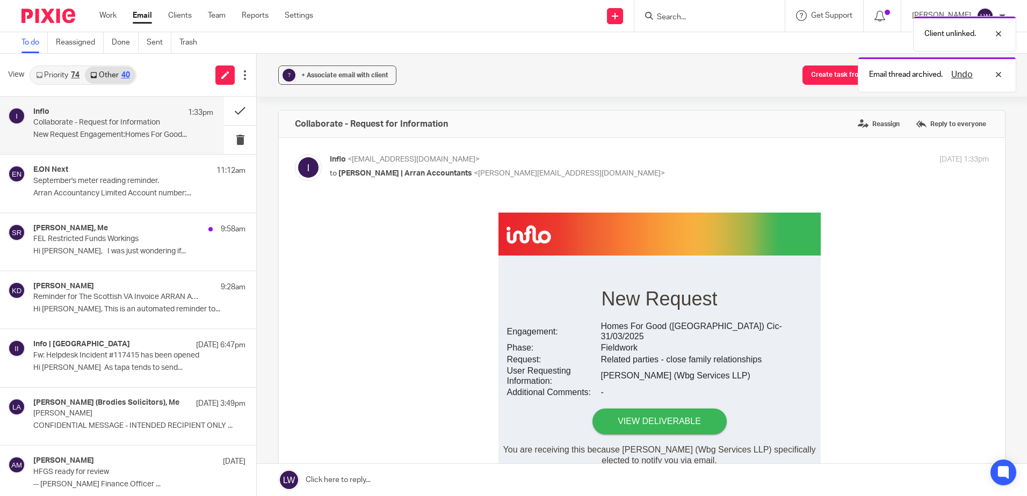
scroll to position [0, 0]
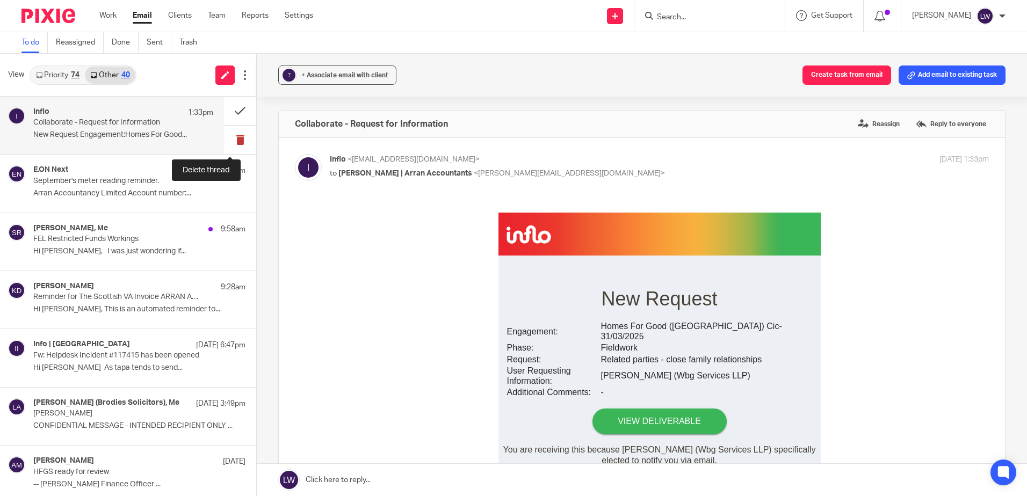
click at [230, 142] on button at bounding box center [240, 140] width 32 height 28
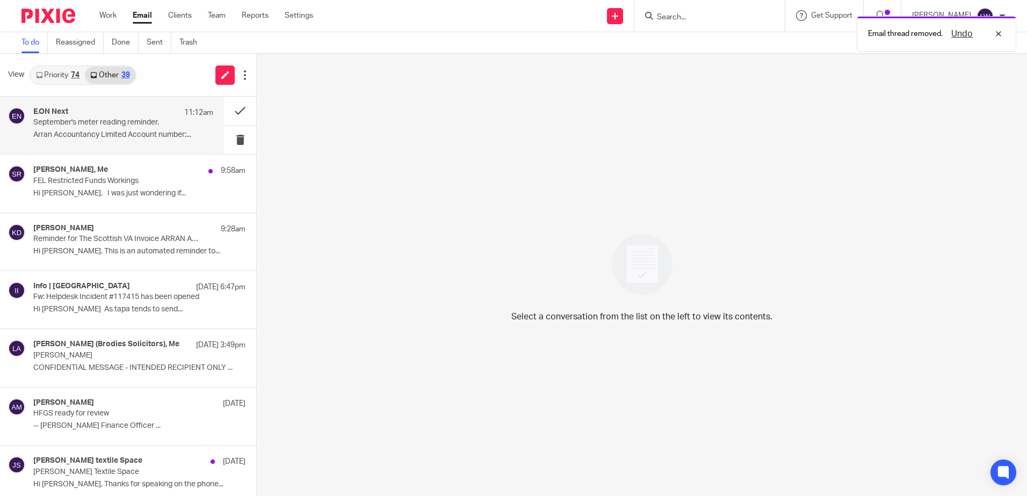
click at [81, 141] on div "E.ON Next 11:12am September's meter reading reminder. Arran Accountancy Limited…" at bounding box center [123, 125] width 180 height 36
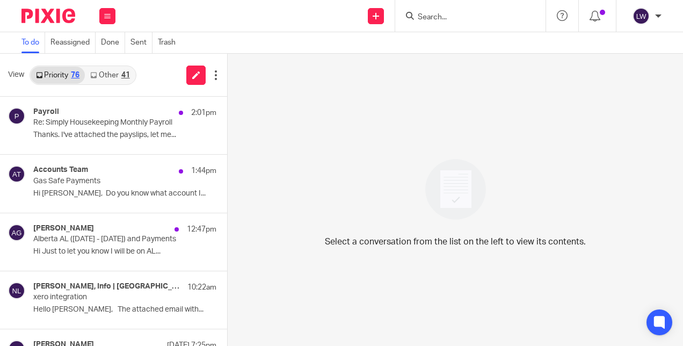
click at [432, 17] on input "Search" at bounding box center [465, 18] width 97 height 10
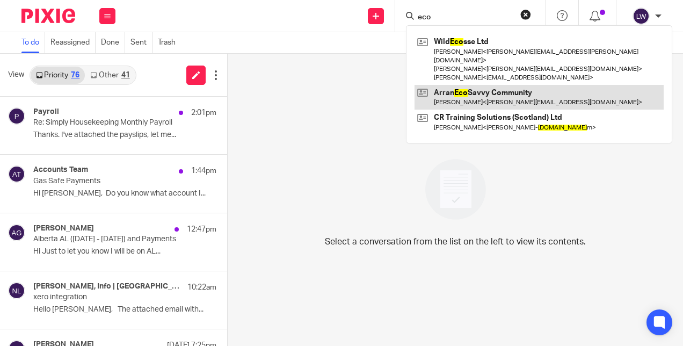
type input "eco"
click at [472, 90] on link at bounding box center [538, 97] width 249 height 25
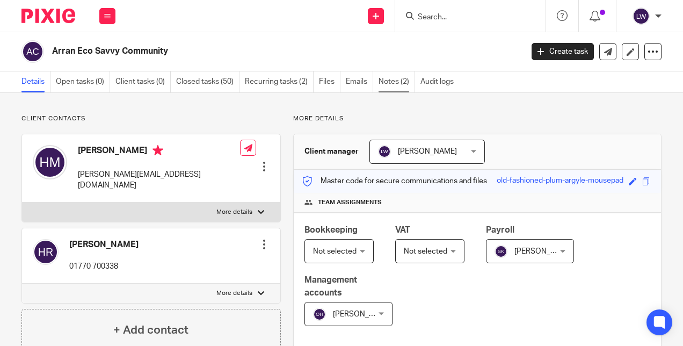
click at [391, 81] on link "Notes (2)" at bounding box center [397, 81] width 37 height 21
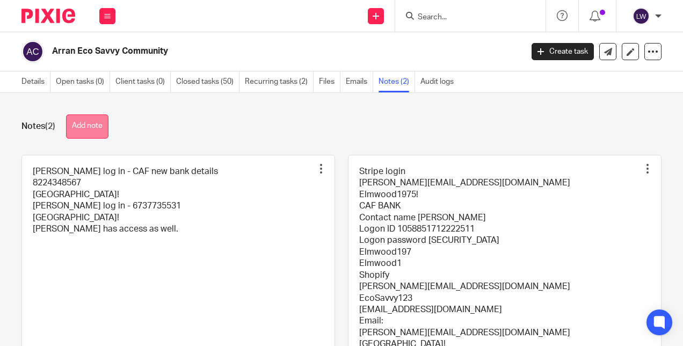
click at [88, 130] on button "Add note" at bounding box center [87, 126] width 42 height 24
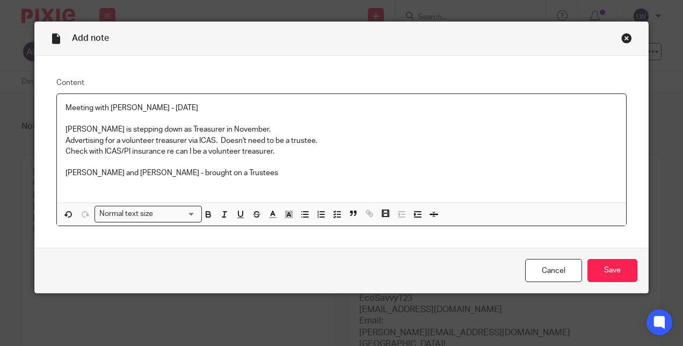
click at [232, 180] on p at bounding box center [342, 184] width 552 height 11
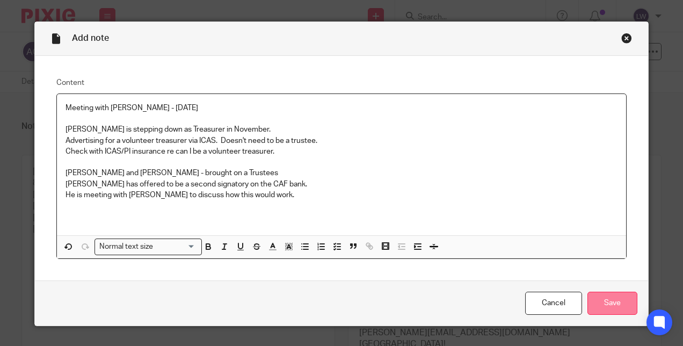
click at [606, 302] on input "Save" at bounding box center [612, 303] width 50 height 23
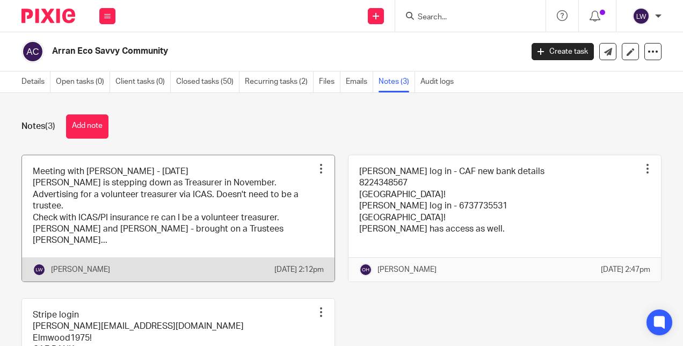
click at [232, 224] on link at bounding box center [178, 218] width 312 height 126
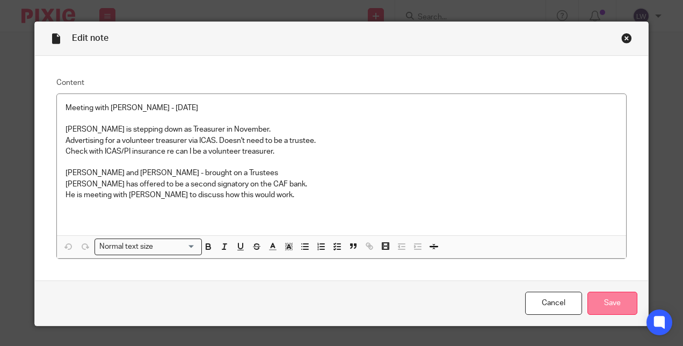
click at [601, 292] on input "Save" at bounding box center [612, 303] width 50 height 23
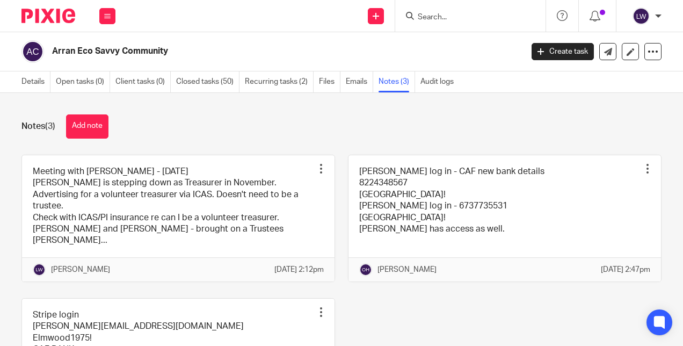
click at [234, 112] on div "Notes (3) Add note Meeting with [PERSON_NAME] - [DATE] [PERSON_NAME] is steppin…" at bounding box center [341, 219] width 683 height 253
click at [108, 16] on icon at bounding box center [107, 16] width 6 height 6
click at [106, 65] on link "Email" at bounding box center [102, 66] width 18 height 8
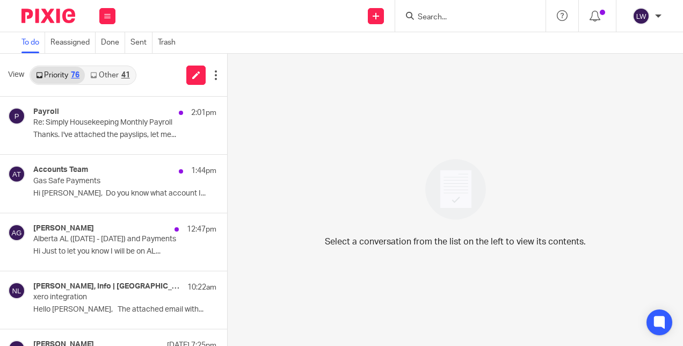
click at [120, 77] on link "Other 41" at bounding box center [110, 75] width 50 height 17
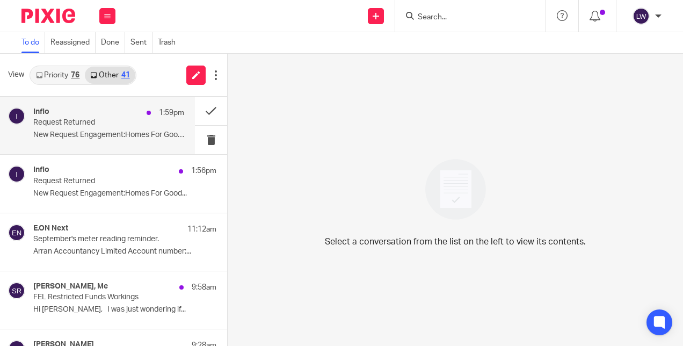
click at [123, 131] on p "New Request Engagement:Homes For Good..." at bounding box center [108, 134] width 151 height 9
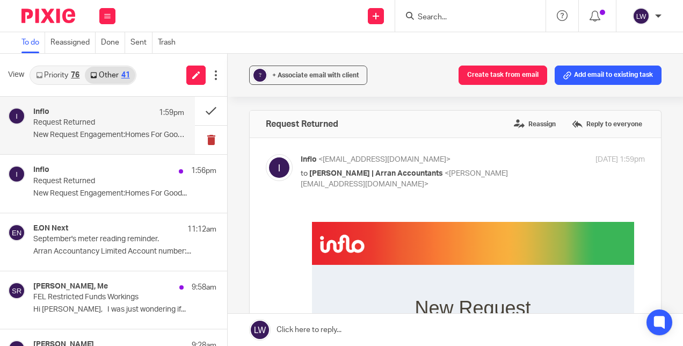
click at [199, 139] on button at bounding box center [211, 140] width 32 height 28
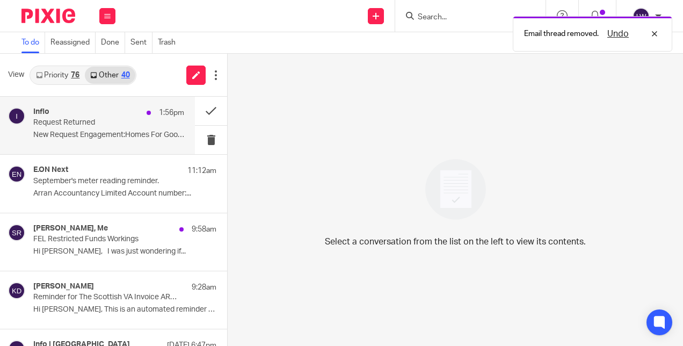
click at [115, 133] on p "New Request Engagement:Homes For Good..." at bounding box center [108, 134] width 151 height 9
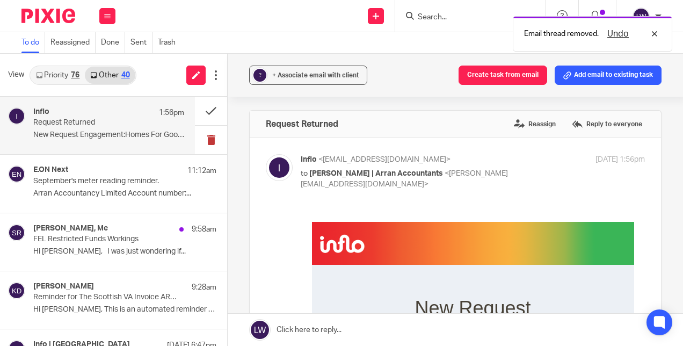
click at [202, 137] on button at bounding box center [211, 140] width 32 height 28
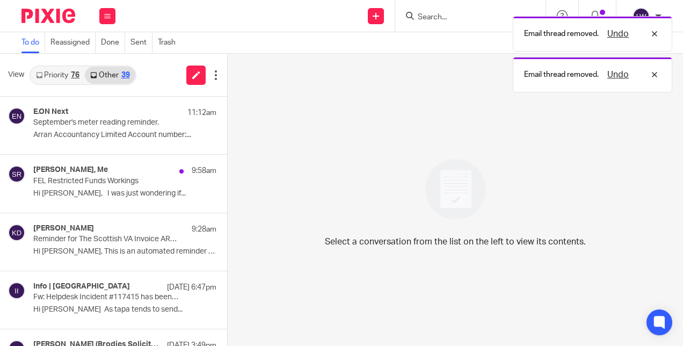
click at [56, 78] on link "Priority 76" at bounding box center [58, 75] width 54 height 17
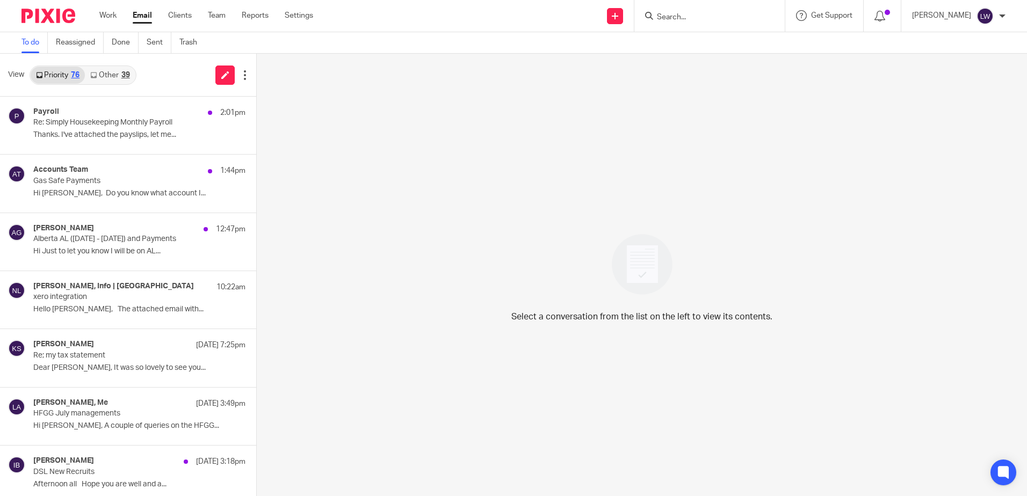
click at [682, 13] on input "Search" at bounding box center [704, 18] width 97 height 10
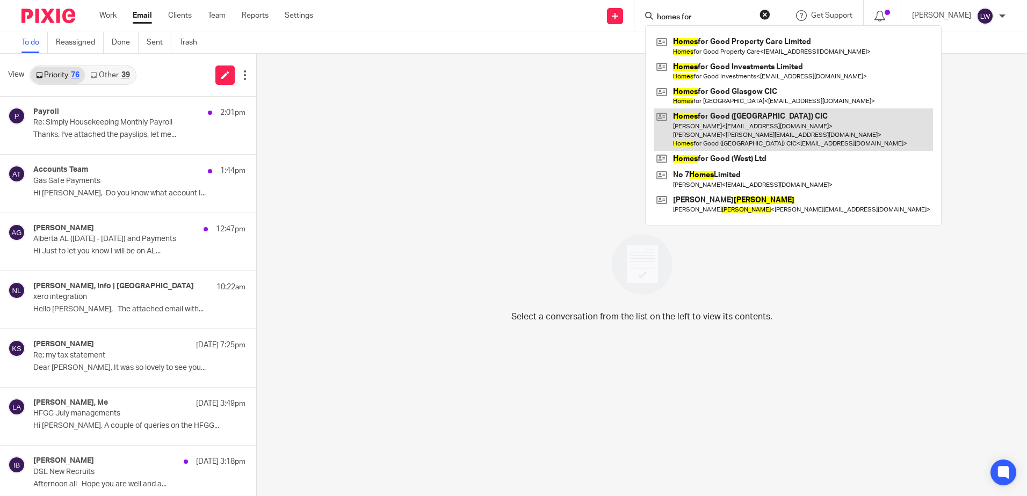
type input "homes for"
click at [682, 118] on link at bounding box center [792, 129] width 279 height 42
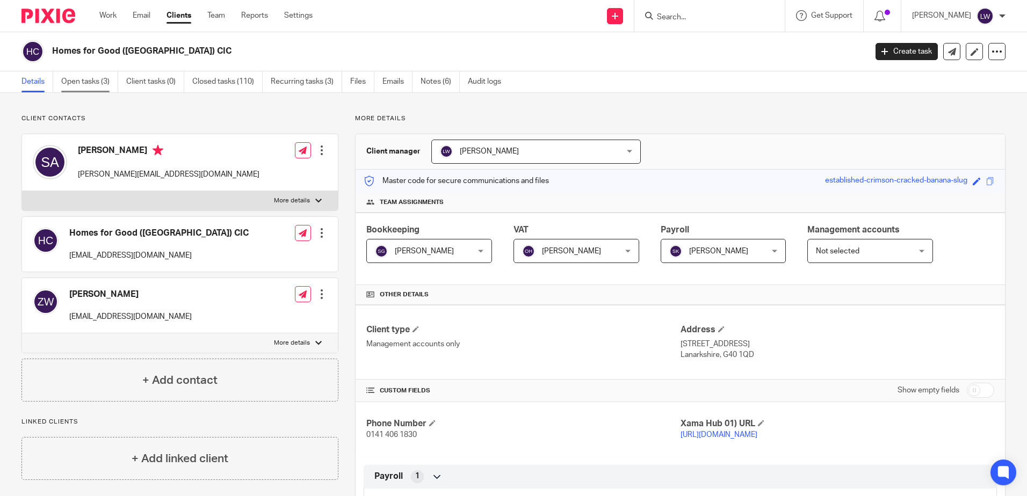
click at [85, 81] on link "Open tasks (3)" at bounding box center [89, 81] width 57 height 21
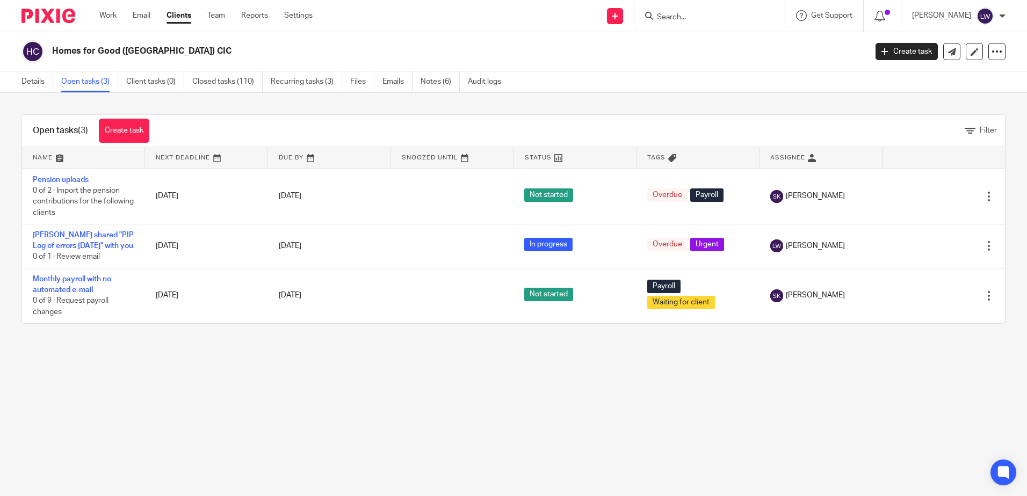
click at [705, 16] on input "Search" at bounding box center [704, 18] width 97 height 10
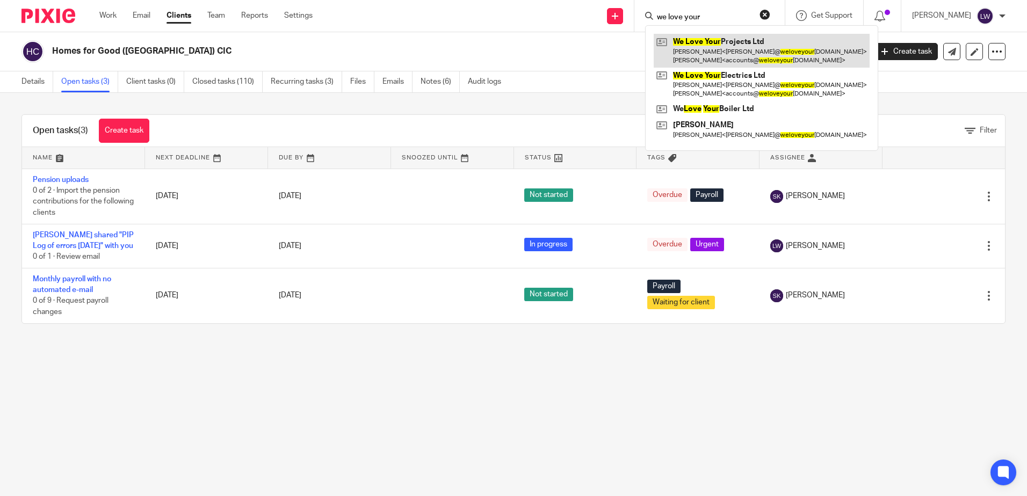
type input "we love your"
click at [712, 54] on link at bounding box center [761, 50] width 216 height 33
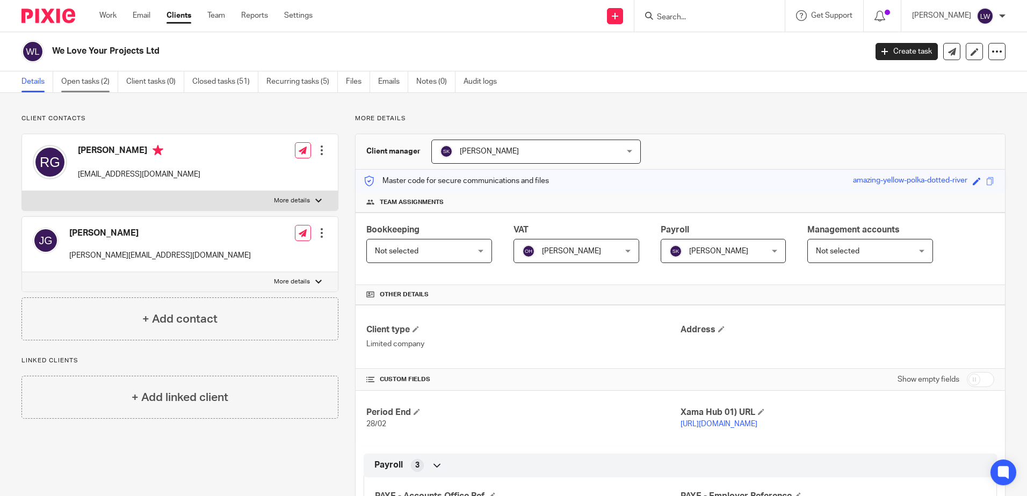
click at [67, 86] on link "Open tasks (2)" at bounding box center [89, 81] width 57 height 21
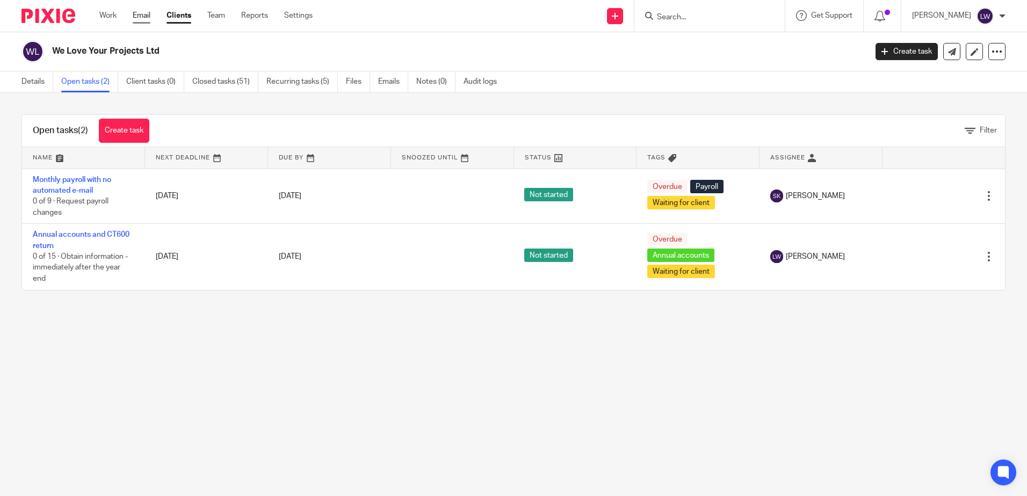
click at [144, 18] on link "Email" at bounding box center [142, 15] width 18 height 11
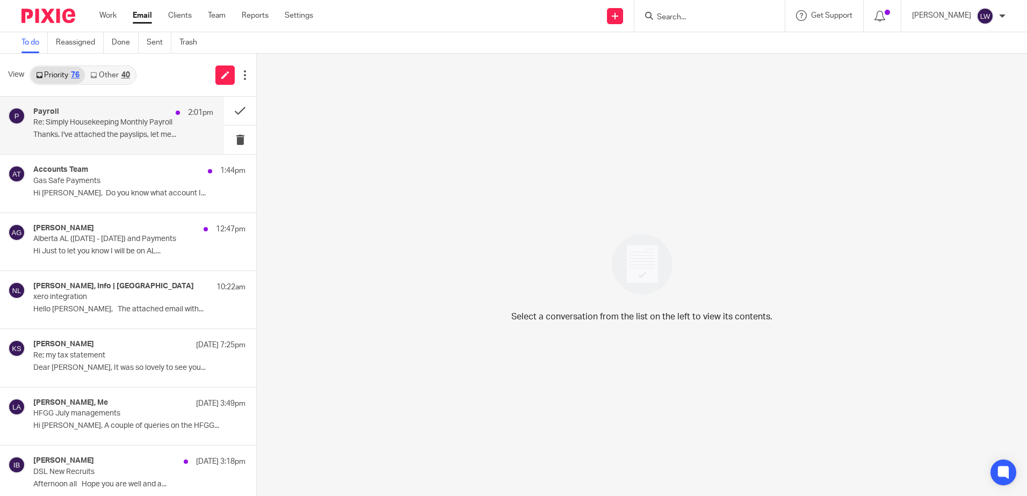
click at [106, 117] on div "Payroll 2:01pm" at bounding box center [123, 112] width 180 height 11
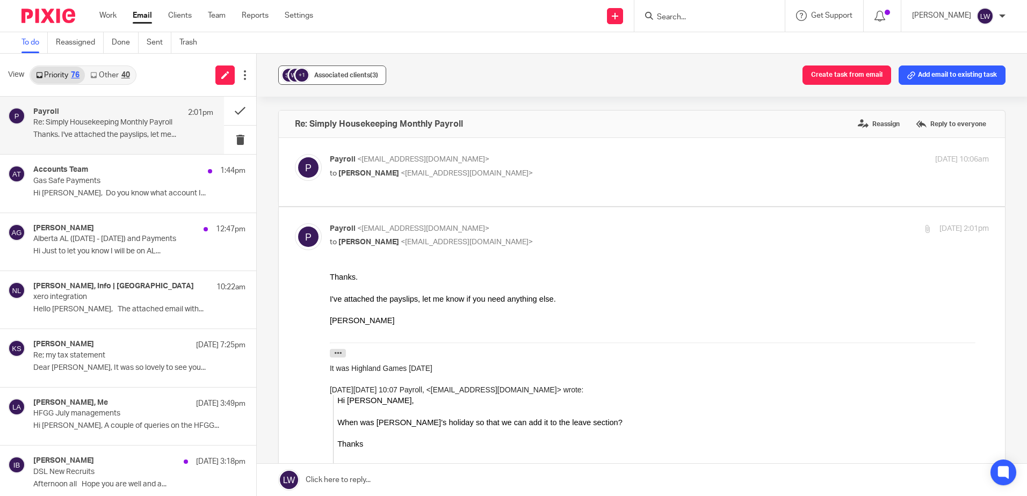
click at [354, 83] on button "+1 Associated clients (3)" at bounding box center [332, 75] width 108 height 19
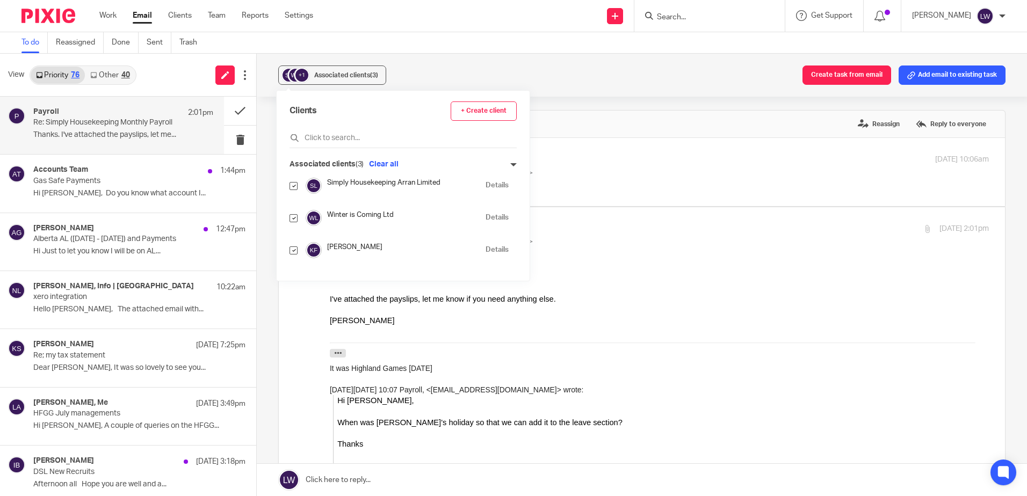
click at [292, 220] on input "checkbox" at bounding box center [293, 218] width 8 height 8
checkbox input "false"
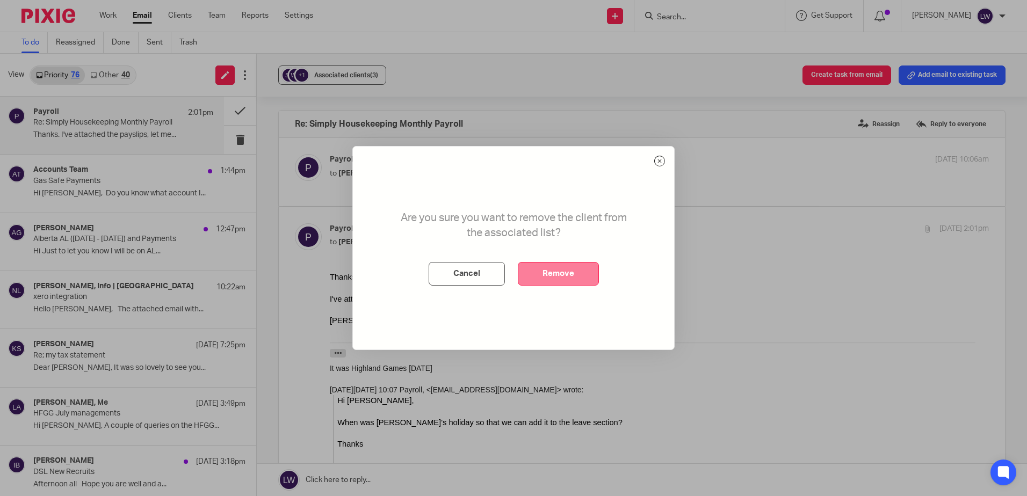
click at [536, 276] on button "Remove" at bounding box center [558, 274] width 81 height 24
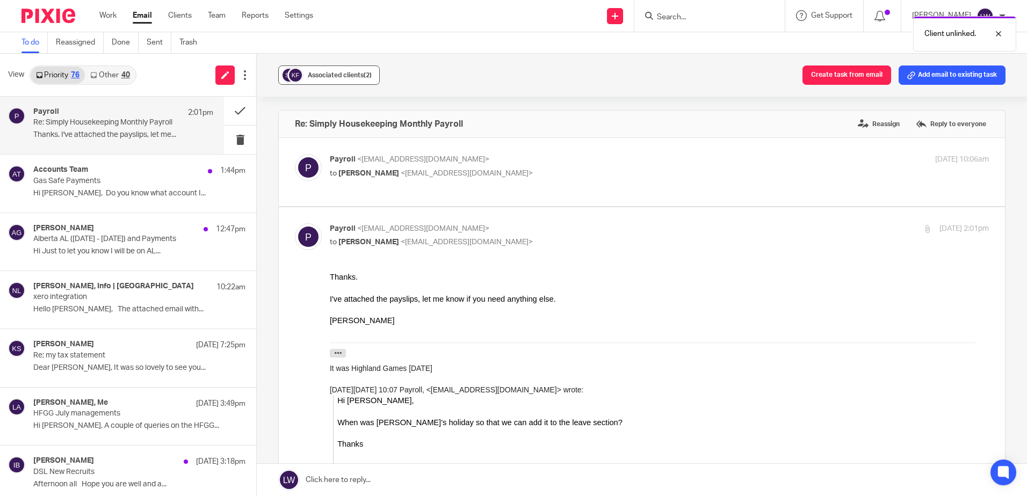
click at [313, 76] on span "Associated clients (2)" at bounding box center [340, 75] width 64 height 6
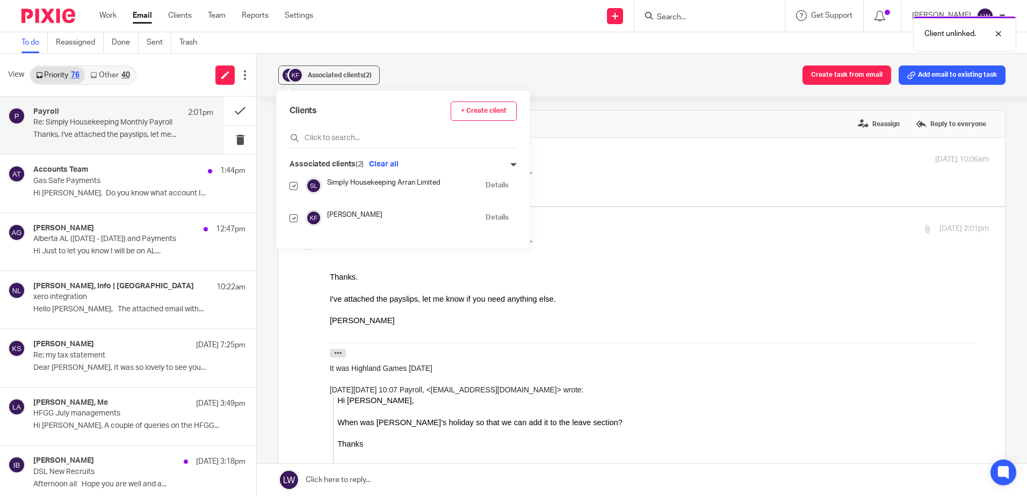
click at [294, 221] on input "checkbox" at bounding box center [293, 218] width 8 height 8
checkbox input "false"
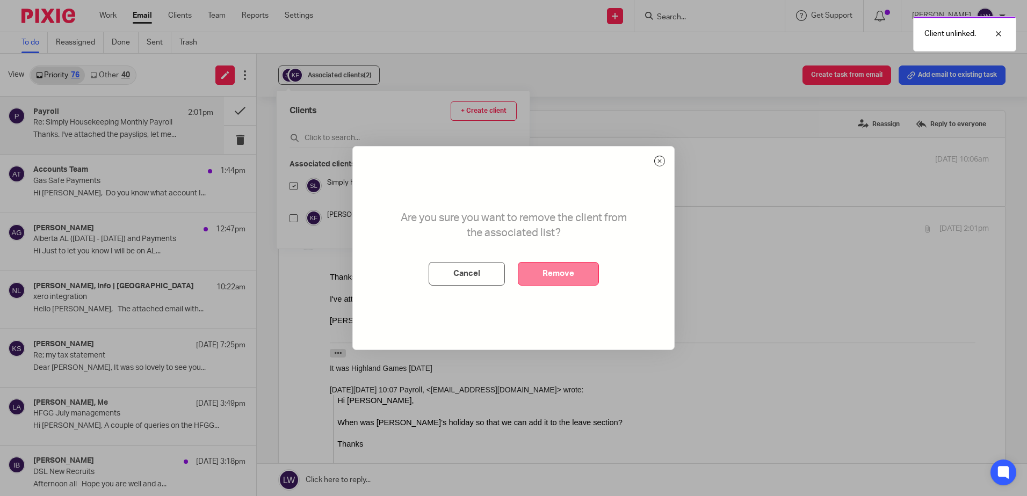
click at [542, 269] on button "Remove" at bounding box center [558, 274] width 81 height 24
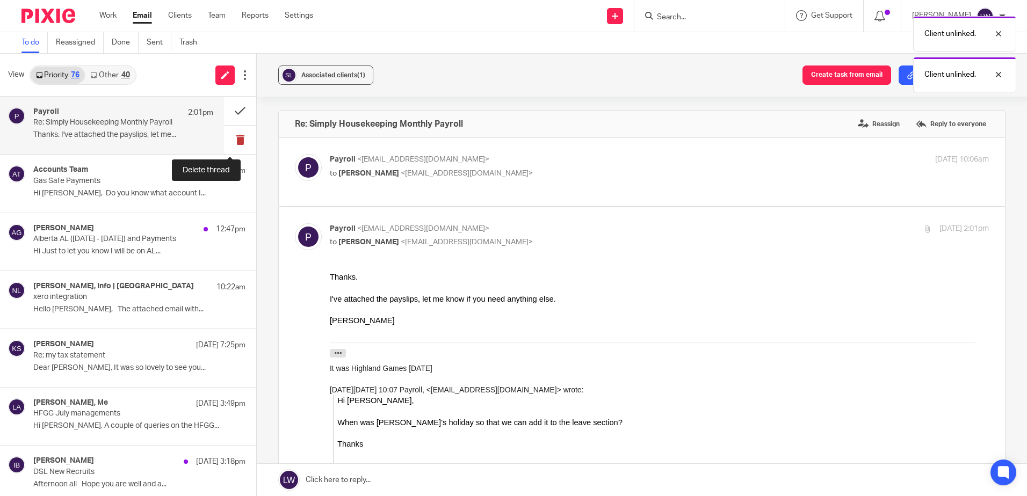
click at [231, 136] on button at bounding box center [240, 140] width 32 height 28
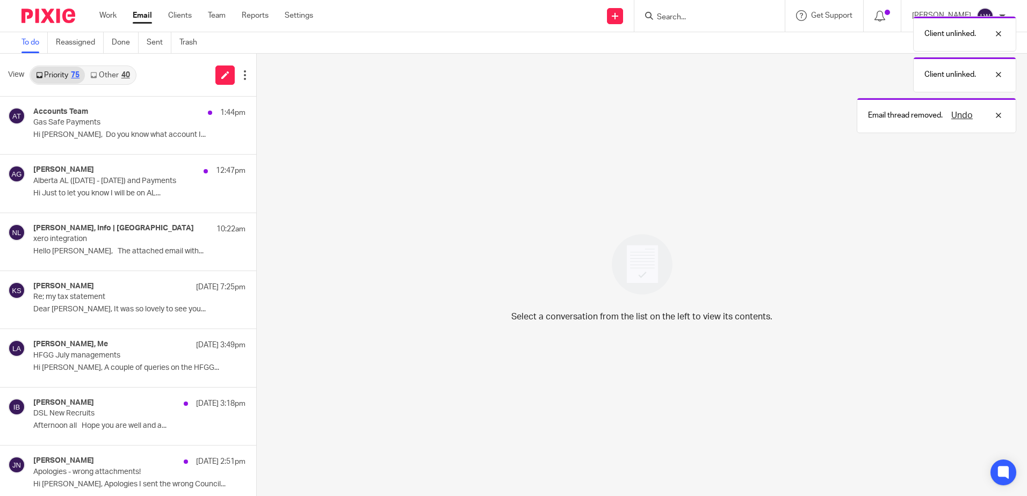
click at [112, 69] on link "Other 40" at bounding box center [110, 75] width 50 height 17
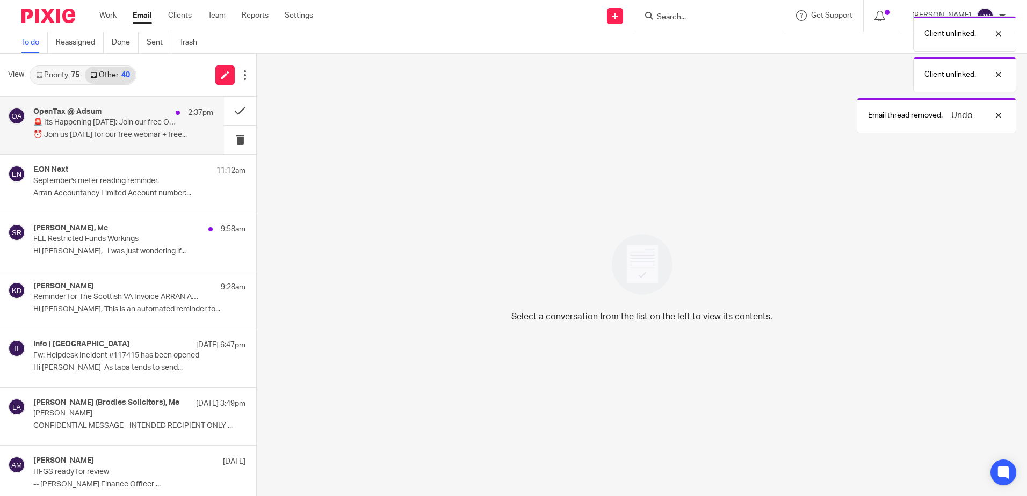
click at [108, 130] on p "⏰ Join us tomorrow for our free webinar + free..." at bounding box center [123, 134] width 180 height 9
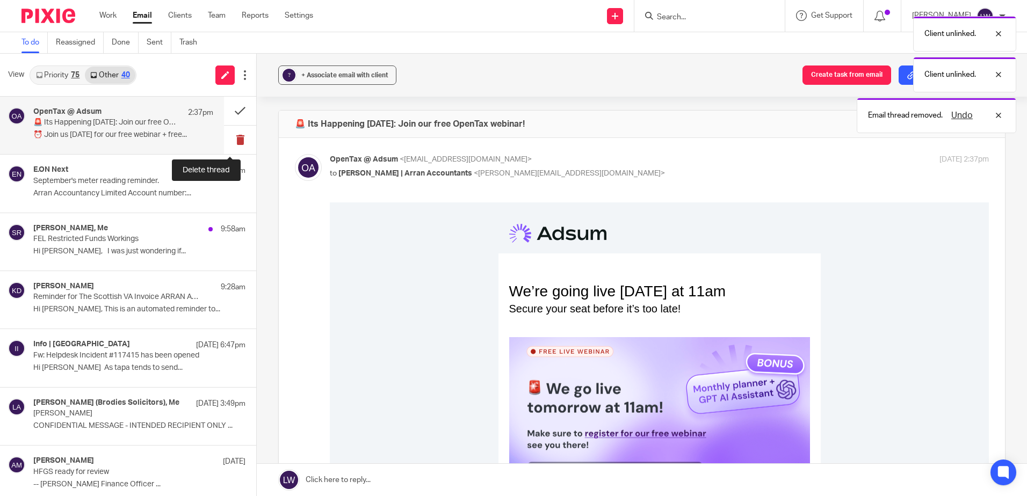
click at [231, 143] on button at bounding box center [240, 140] width 32 height 28
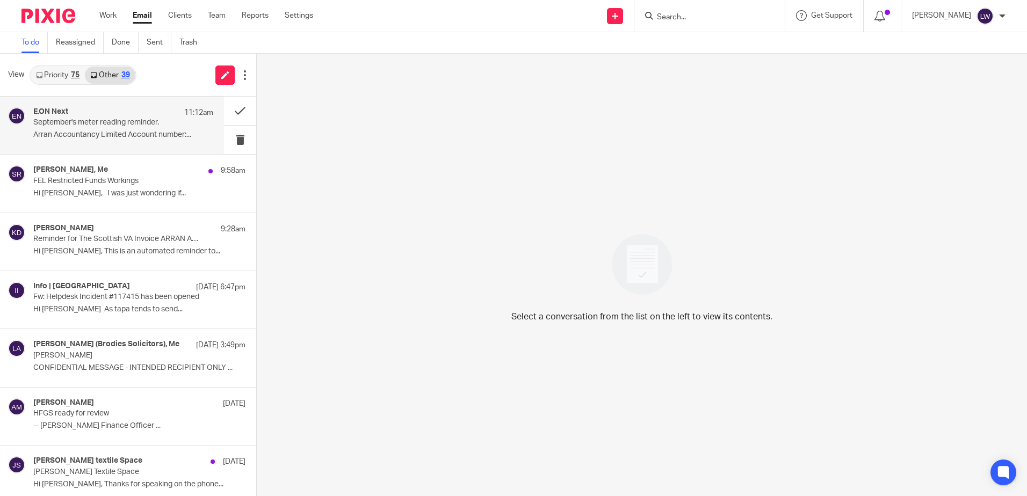
click at [114, 122] on p "September's meter reading reminder." at bounding box center [105, 122] width 144 height 9
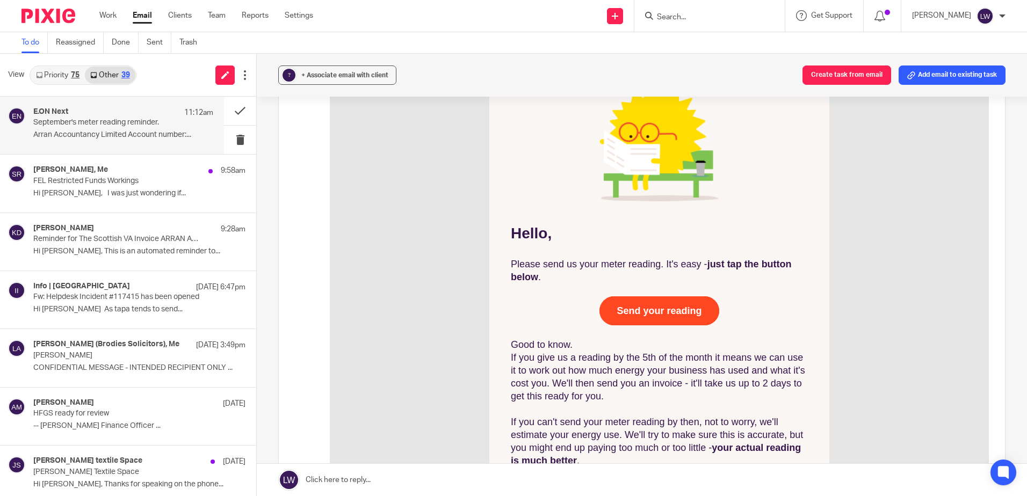
scroll to position [215, 0]
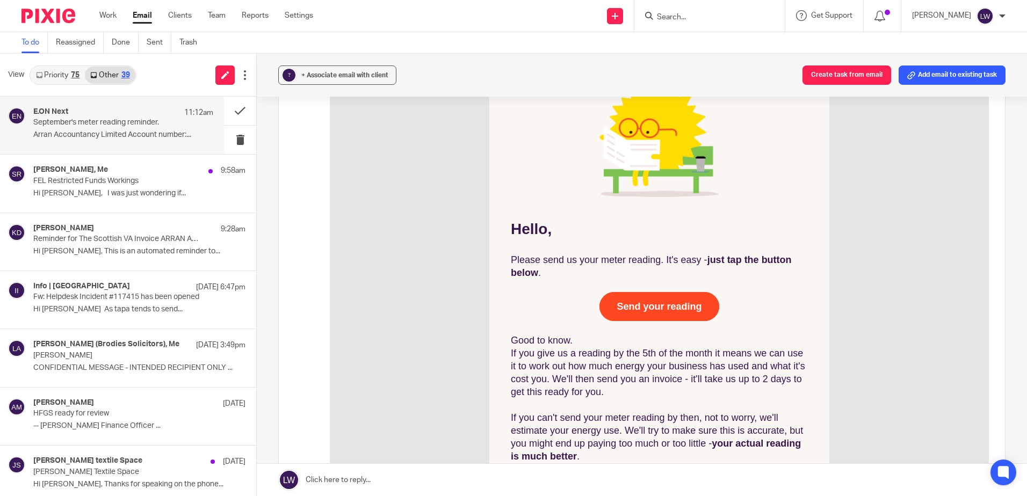
click at [642, 308] on span "Send your reading" at bounding box center [658, 306] width 85 height 11
click at [225, 144] on button at bounding box center [240, 140] width 32 height 28
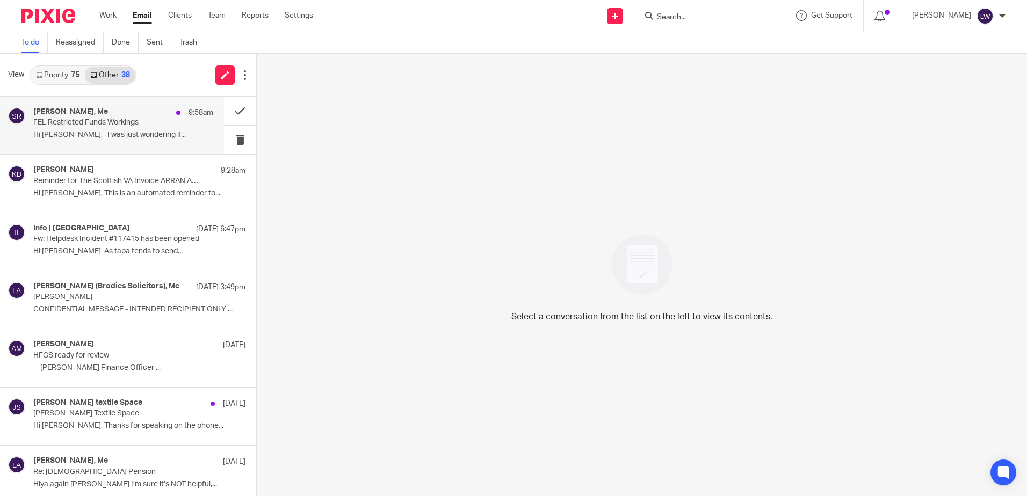
click at [108, 135] on p "Hi Lorna, I was just wondering if..." at bounding box center [123, 134] width 180 height 9
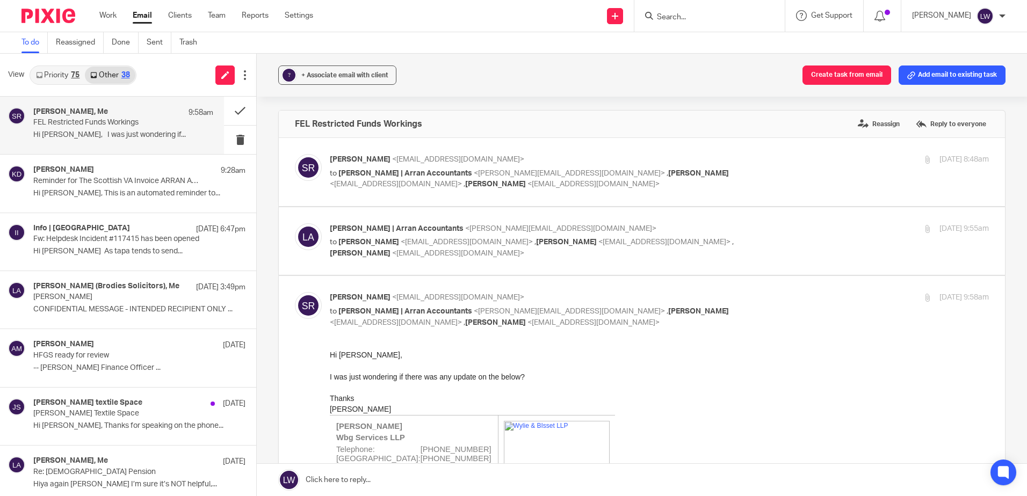
scroll to position [0, 0]
click at [63, 78] on link "Priority 75" at bounding box center [58, 75] width 54 height 17
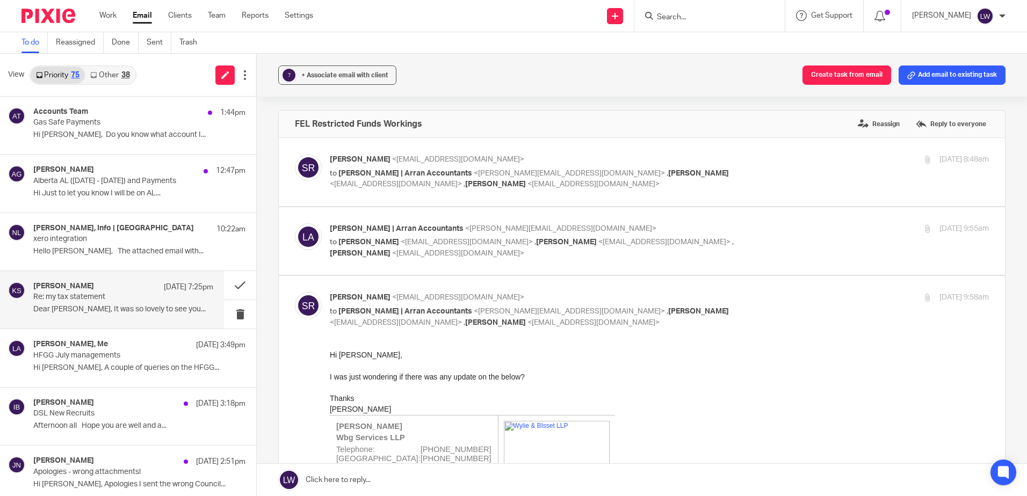
click at [71, 299] on p "Re; my tax statement" at bounding box center [105, 297] width 144 height 9
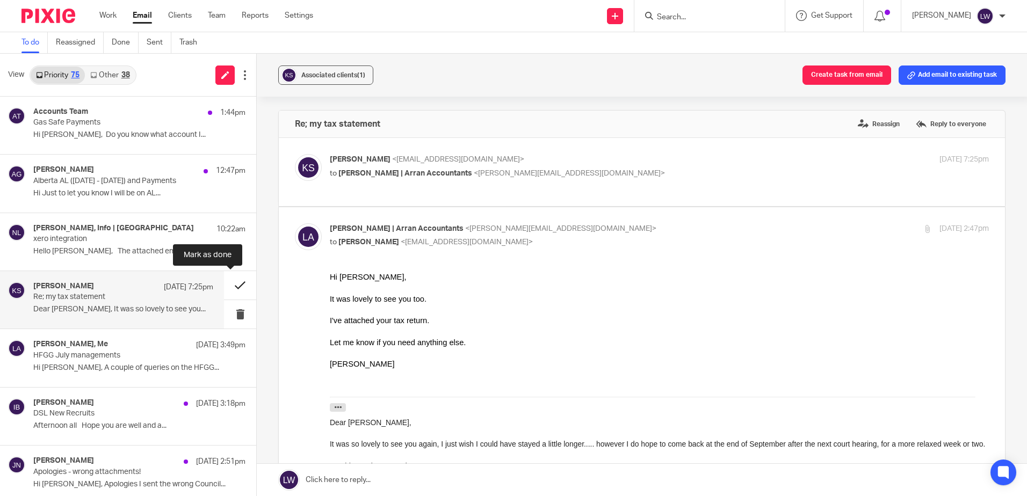
click at [228, 289] on button at bounding box center [240, 285] width 32 height 28
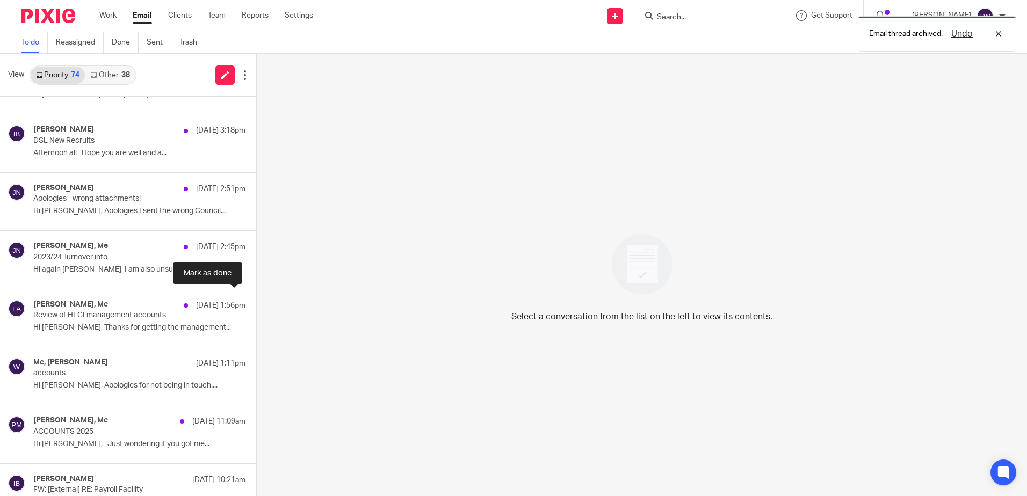
scroll to position [268, 0]
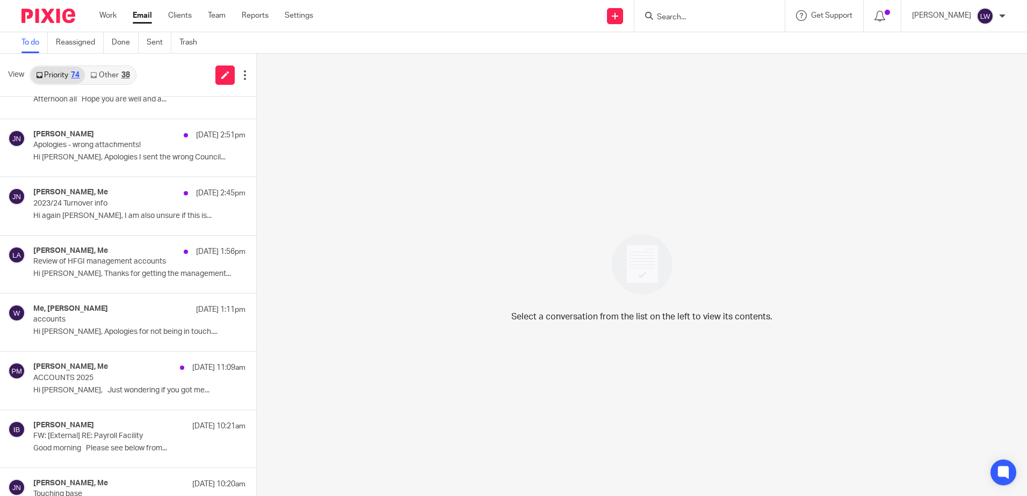
click at [676, 17] on input "Search" at bounding box center [704, 18] width 97 height 10
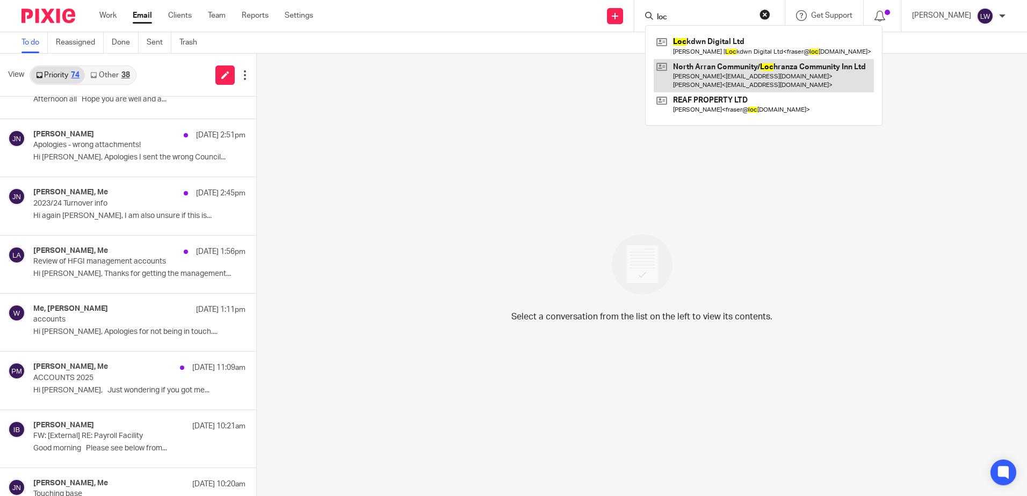
type input "loc"
click at [725, 68] on link at bounding box center [763, 75] width 220 height 33
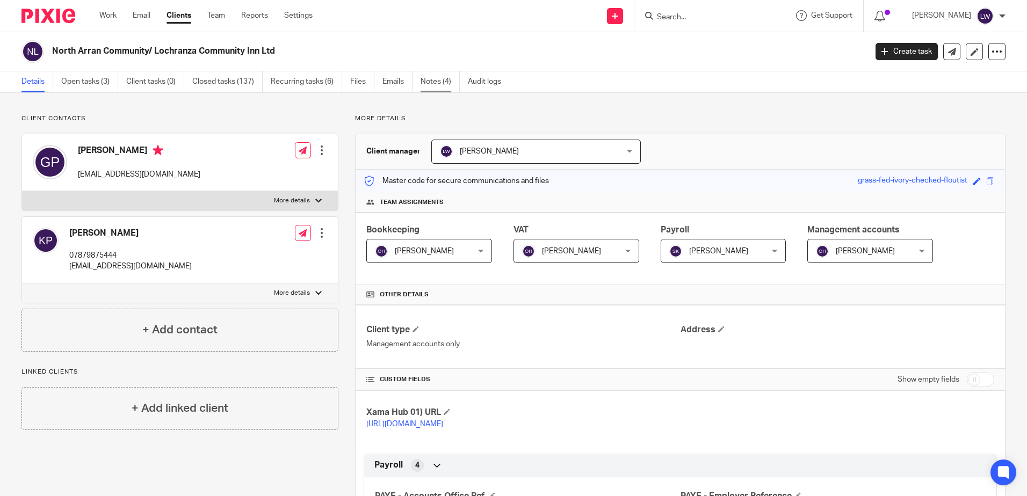
click at [426, 81] on link "Notes (4)" at bounding box center [439, 81] width 39 height 21
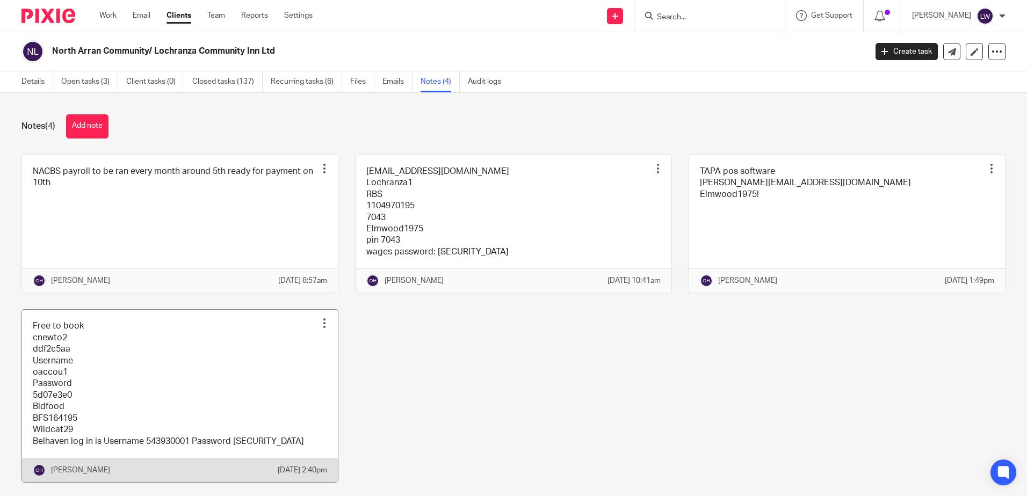
scroll to position [47, 0]
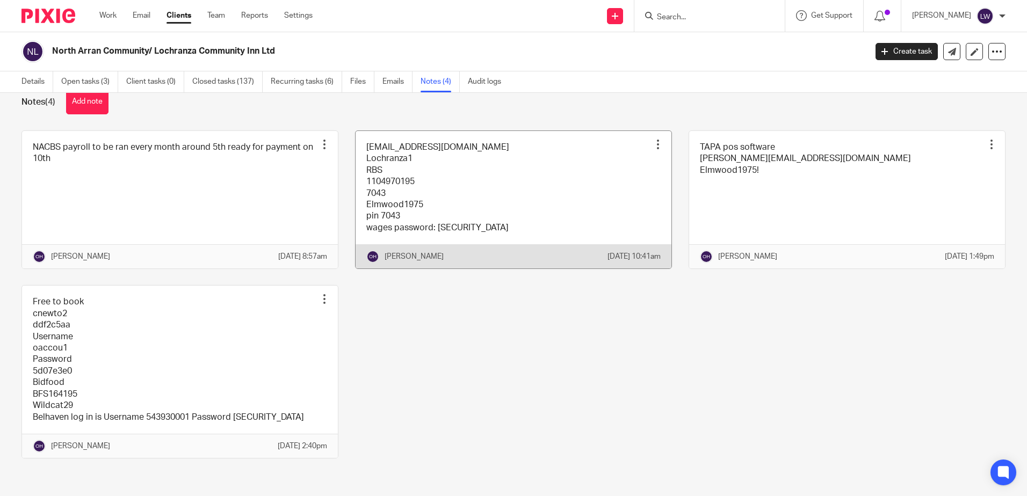
click at [490, 170] on link at bounding box center [513, 200] width 316 height 138
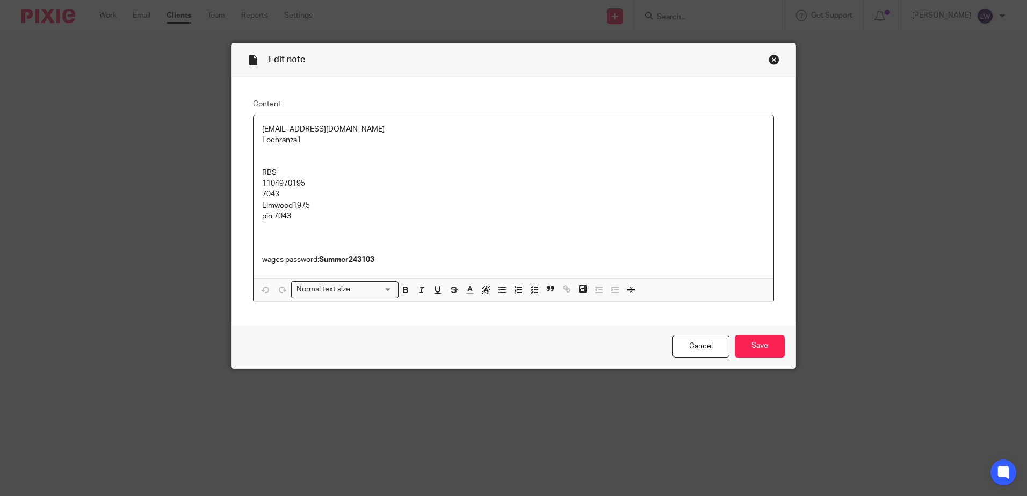
click at [287, 169] on p "RBS" at bounding box center [513, 173] width 503 height 11
drag, startPoint x: 258, startPoint y: 184, endPoint x: 312, endPoint y: 183, distance: 53.7
click at [312, 183] on p "1104970195" at bounding box center [513, 183] width 503 height 11
copy p "1104970195"
click at [699, 338] on link "Cancel" at bounding box center [700, 346] width 57 height 23
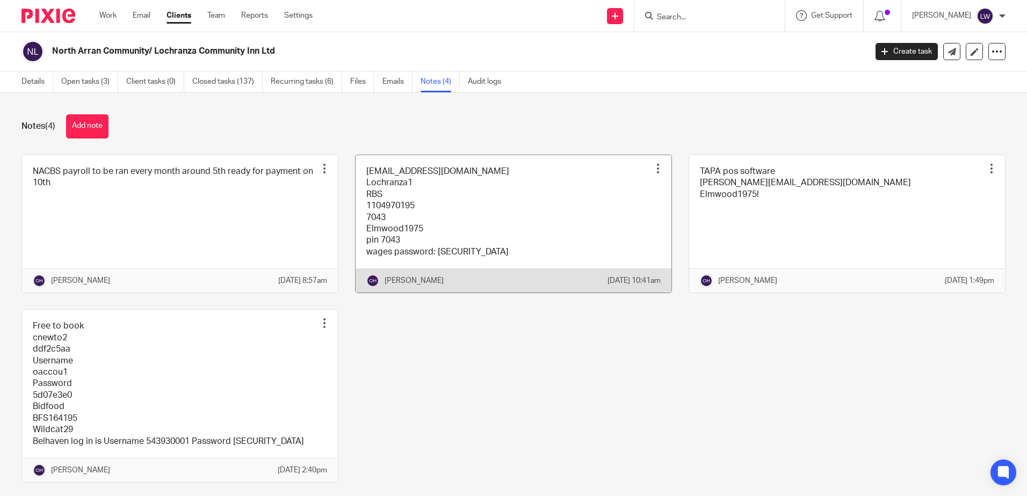
click at [508, 218] on link at bounding box center [513, 224] width 316 height 138
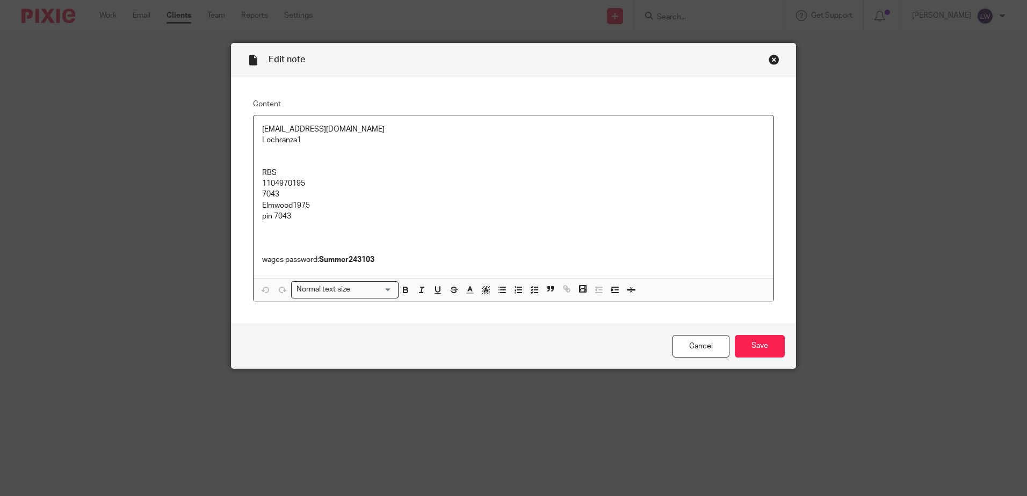
click at [324, 223] on p at bounding box center [513, 238] width 503 height 33
click at [756, 350] on input "Save" at bounding box center [759, 346] width 50 height 23
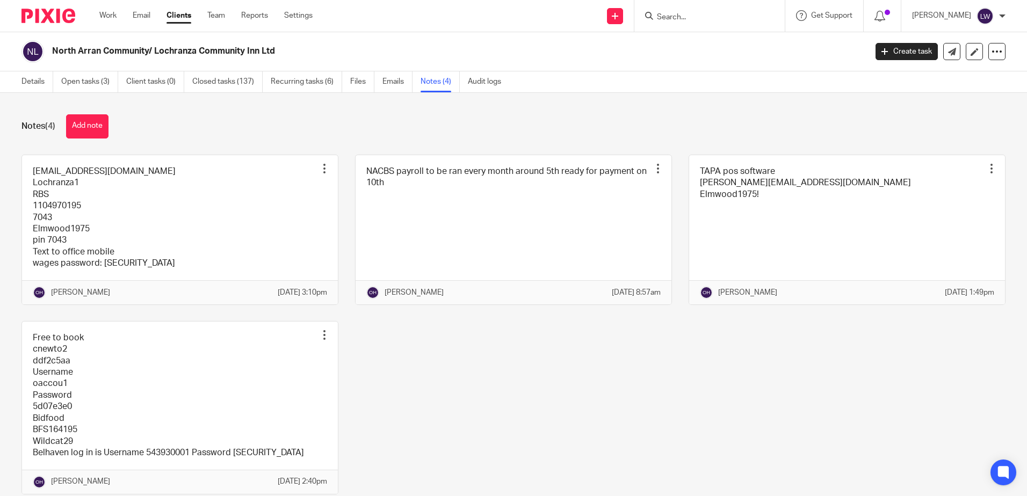
click at [693, 31] on div at bounding box center [709, 16] width 150 height 32
click at [693, 17] on input "Search" at bounding box center [704, 18] width 97 height 10
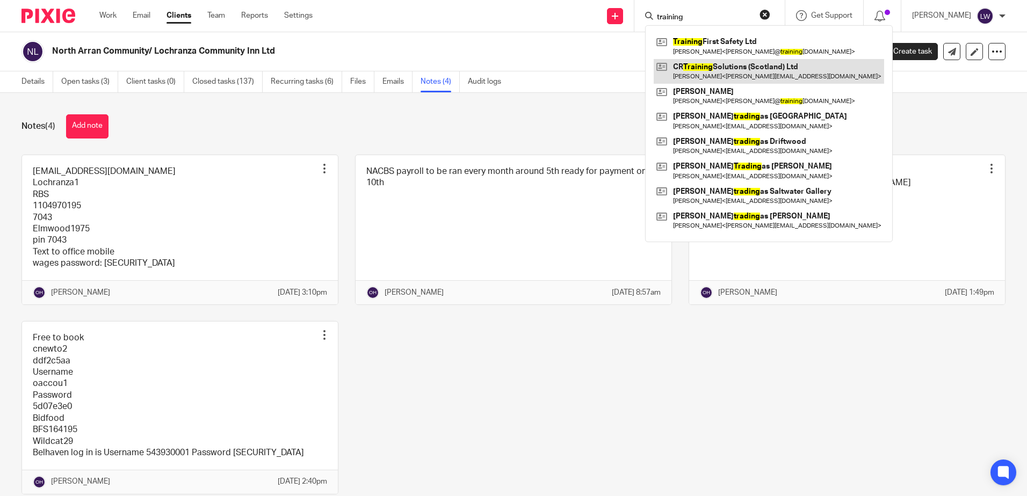
type input "training"
click at [723, 59] on link at bounding box center [768, 71] width 230 height 25
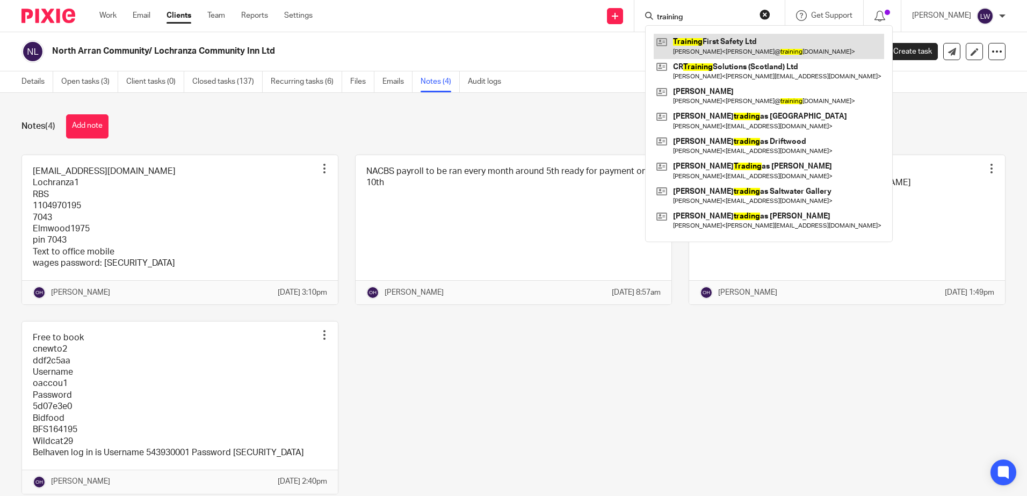
click at [726, 34] on link at bounding box center [768, 46] width 230 height 25
click at [727, 50] on link at bounding box center [768, 46] width 230 height 25
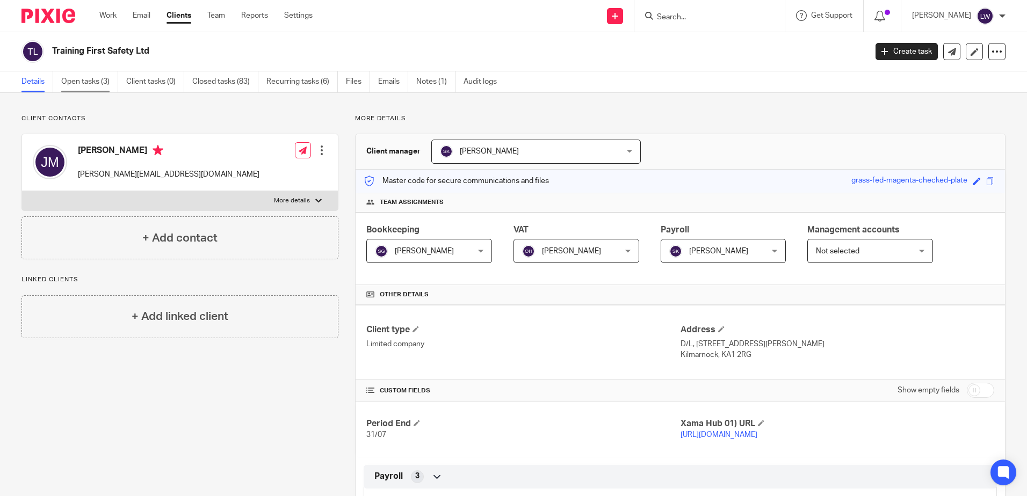
click at [90, 78] on link "Open tasks (3)" at bounding box center [89, 81] width 57 height 21
